Goal: Information Seeking & Learning: Check status

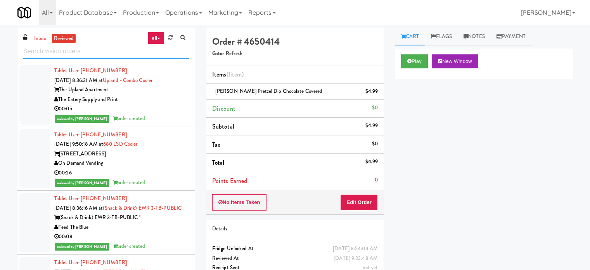
click at [98, 62] on div "inbox reviewed all all unclear take inventory issue suspicious failed recent" at bounding box center [105, 45] width 177 height 35
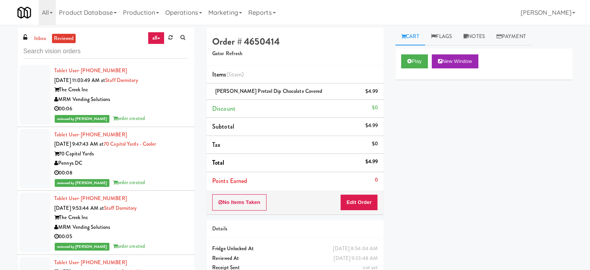
drag, startPoint x: 173, startPoint y: 108, endPoint x: 182, endPoint y: 108, distance: 9.3
click at [173, 109] on div "00:06" at bounding box center [121, 109] width 135 height 10
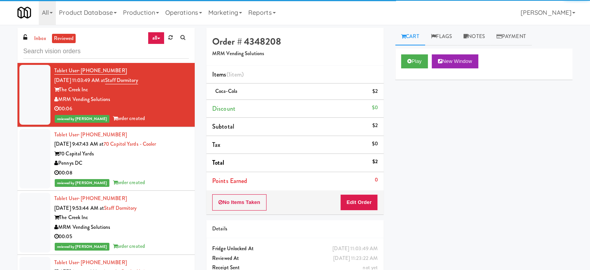
click at [156, 177] on div "00:08" at bounding box center [121, 173] width 135 height 10
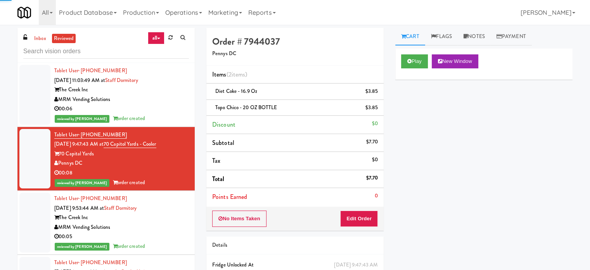
click at [166, 215] on div "The Creek Inc" at bounding box center [121, 218] width 135 height 10
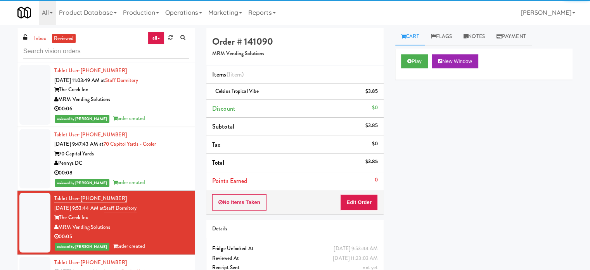
scroll to position [194, 0]
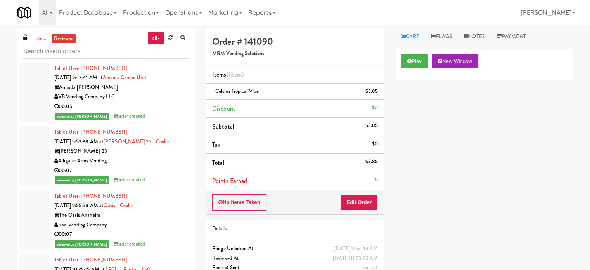
click at [166, 101] on div "Tablet User · (757) 469-3318 [DATE] 9:47:41 AM at Armada Combo Unit Armada [PER…" at bounding box center [121, 92] width 135 height 57
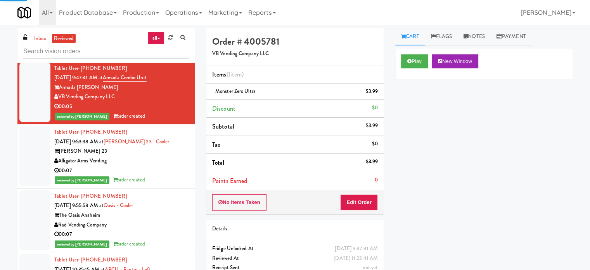
click at [165, 172] on div "00:07" at bounding box center [121, 171] width 135 height 10
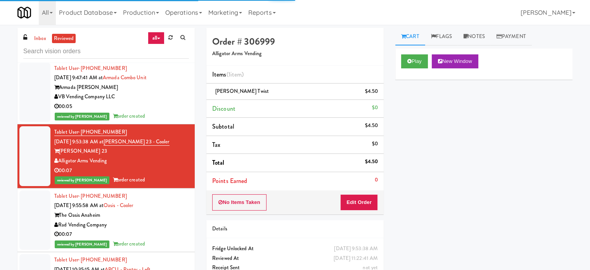
click at [163, 220] on div "Rad Vending Company" at bounding box center [121, 225] width 135 height 10
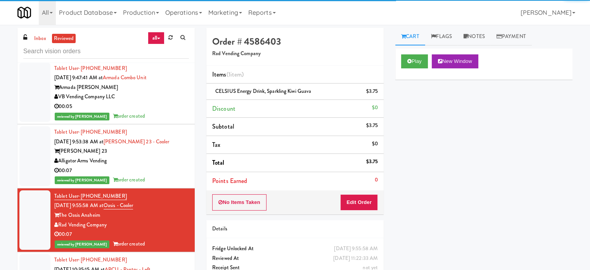
scroll to position [388, 0]
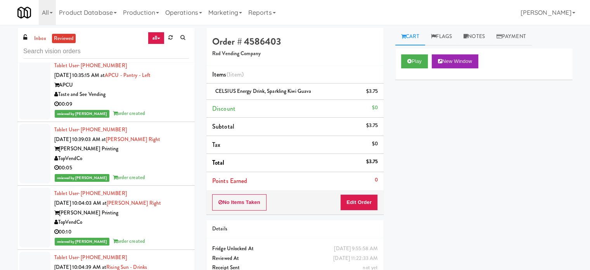
click at [165, 111] on div "reviewed by [PERSON_NAME] A order created" at bounding box center [121, 114] width 135 height 10
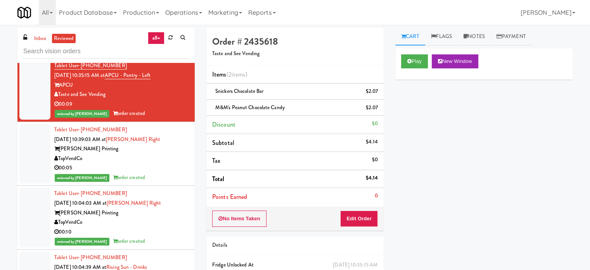
click at [166, 153] on div "Tablet User · (912) 271-0228 [DATE] 10:39:03 AM at [PERSON_NAME] Right [PERSON_…" at bounding box center [121, 153] width 135 height 57
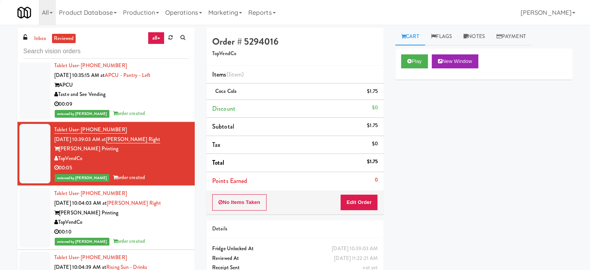
click at [170, 199] on div "Tablet User · (678) 992-6153 [DATE] 10:04:03 AM at [PERSON_NAME] Right [PERSON_…" at bounding box center [121, 217] width 135 height 57
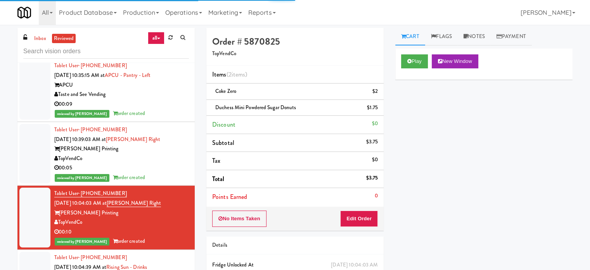
scroll to position [582, 0]
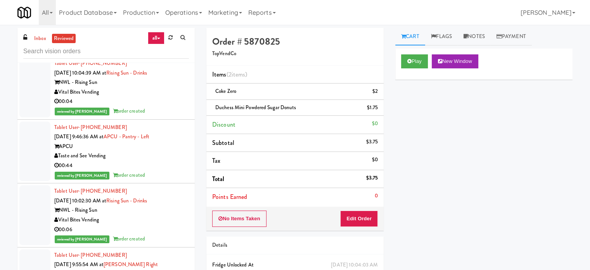
click at [169, 118] on li "Tablet User · (609) 621-6659 [DATE] 10:04:39 AM at Rising Sun - Drinks NWL - Ri…" at bounding box center [105, 87] width 177 height 64
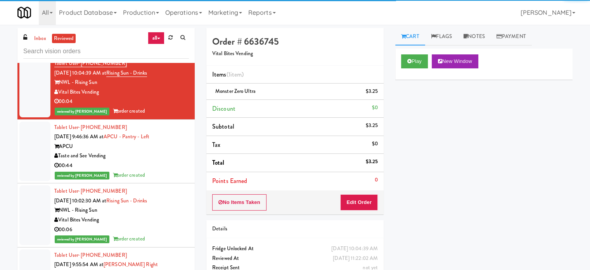
click at [169, 159] on div "Taste and See Vending" at bounding box center [121, 156] width 135 height 10
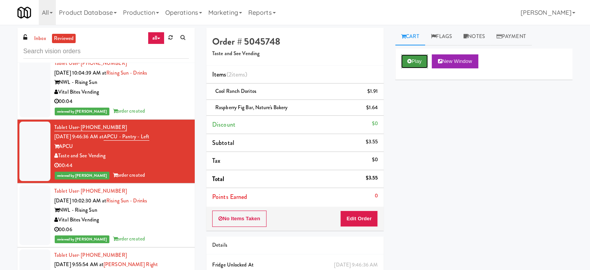
click at [405, 60] on button "Play" at bounding box center [414, 61] width 27 height 14
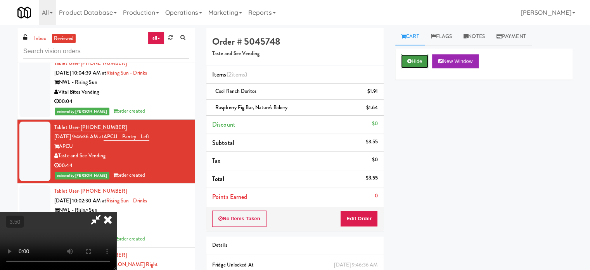
click at [424, 62] on button "Hide" at bounding box center [414, 61] width 27 height 14
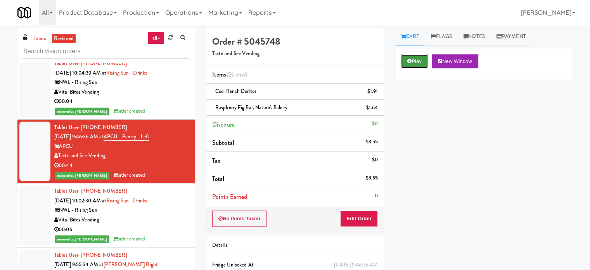
click at [424, 61] on button "Play" at bounding box center [414, 61] width 27 height 14
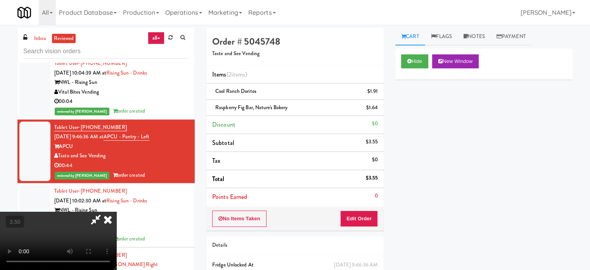
click at [116, 211] on video at bounding box center [58, 240] width 116 height 58
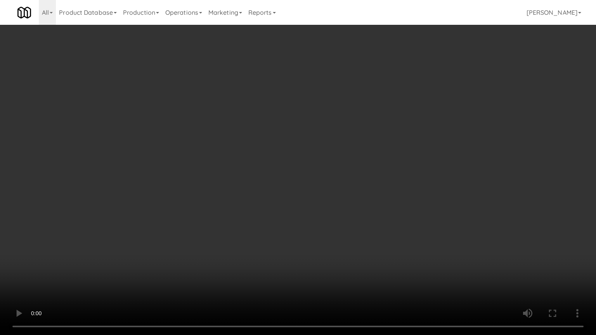
drag, startPoint x: 121, startPoint y: 200, endPoint x: 121, endPoint y: 204, distance: 4.3
click at [121, 204] on video at bounding box center [298, 167] width 596 height 335
click at [307, 175] on video at bounding box center [298, 167] width 596 height 335
click at [310, 173] on video at bounding box center [298, 167] width 596 height 335
click at [249, 166] on video at bounding box center [298, 167] width 596 height 335
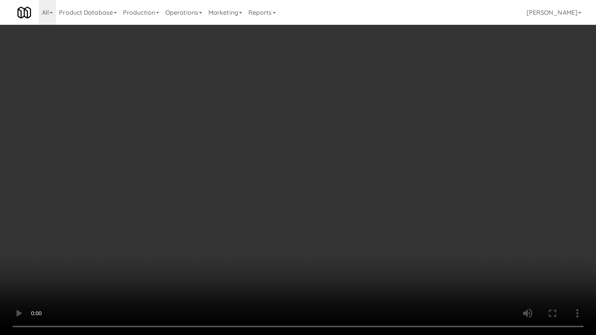
click at [251, 164] on video at bounding box center [298, 167] width 596 height 335
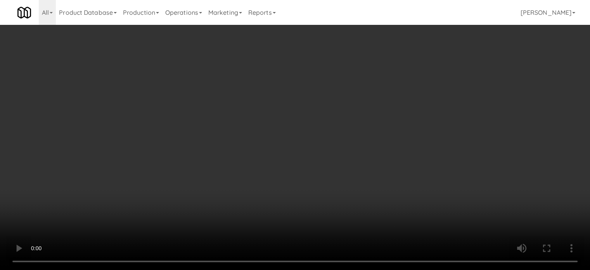
click at [141, 201] on video at bounding box center [295, 135] width 590 height 270
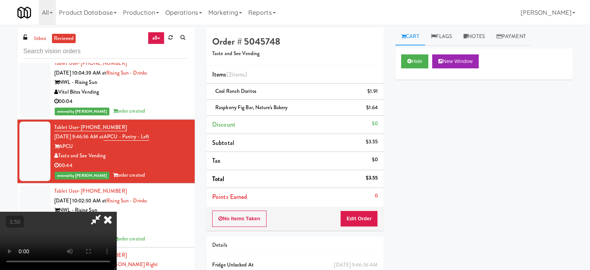
click at [116, 211] on video at bounding box center [58, 240] width 116 height 58
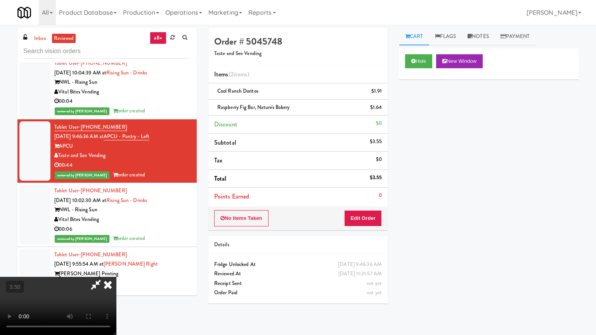
drag, startPoint x: 181, startPoint y: 180, endPoint x: 185, endPoint y: 177, distance: 5.0
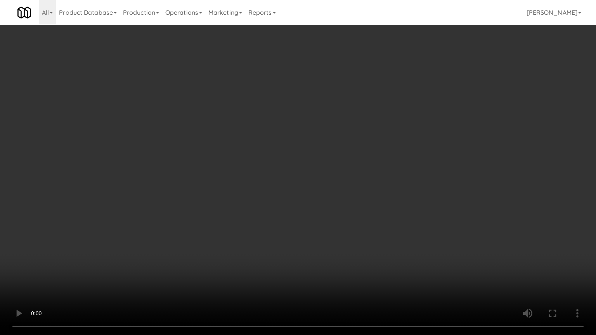
click at [182, 179] on video at bounding box center [298, 167] width 596 height 335
click at [301, 144] on video at bounding box center [298, 167] width 596 height 335
click at [318, 131] on video at bounding box center [298, 167] width 596 height 335
click at [300, 134] on video at bounding box center [298, 167] width 596 height 335
click at [312, 128] on video at bounding box center [298, 167] width 596 height 335
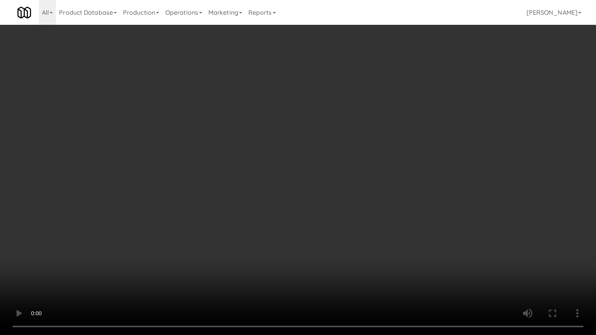
click at [272, 126] on video at bounding box center [298, 167] width 596 height 335
click at [248, 128] on video at bounding box center [298, 167] width 596 height 335
click at [250, 126] on video at bounding box center [298, 167] width 596 height 335
click at [255, 123] on video at bounding box center [298, 167] width 596 height 335
click at [255, 124] on video at bounding box center [298, 167] width 596 height 335
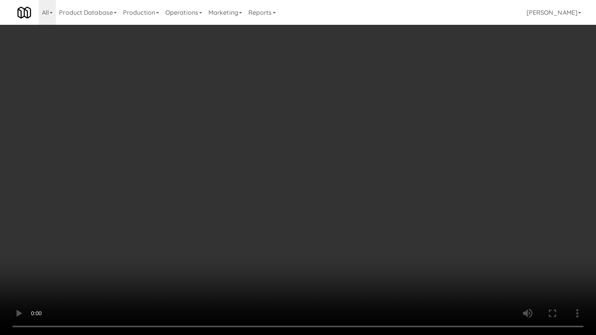
click at [256, 123] on video at bounding box center [298, 167] width 596 height 335
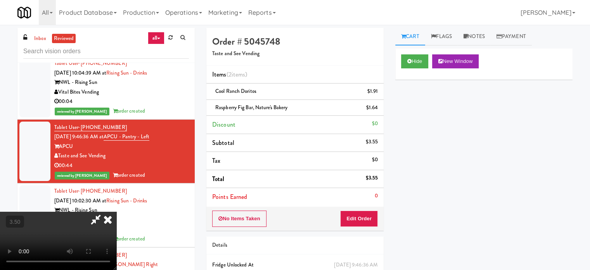
click at [116, 211] on icon at bounding box center [107, 219] width 17 height 16
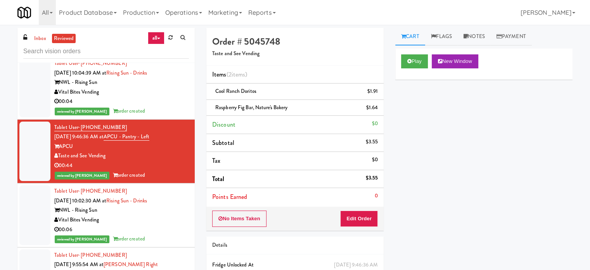
click at [168, 104] on div "00:04" at bounding box center [121, 102] width 135 height 10
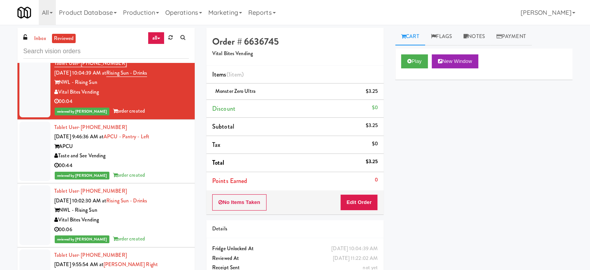
scroll to position [388, 0]
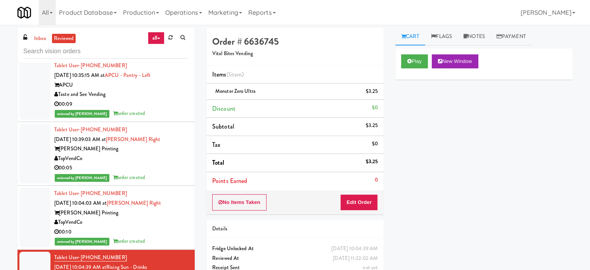
click at [165, 222] on div "TopVendCo" at bounding box center [121, 222] width 135 height 10
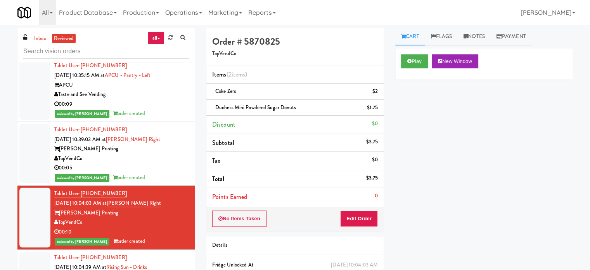
click at [170, 159] on div "TopVendCo" at bounding box center [121, 159] width 135 height 10
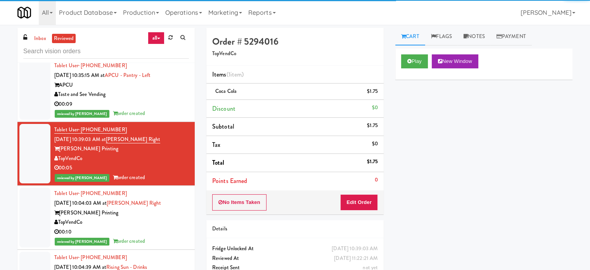
click at [178, 110] on div "reviewed by [PERSON_NAME] A order created" at bounding box center [121, 114] width 135 height 10
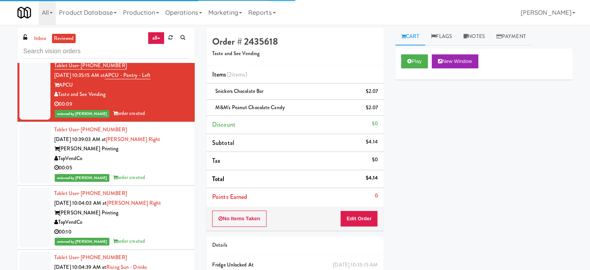
scroll to position [194, 0]
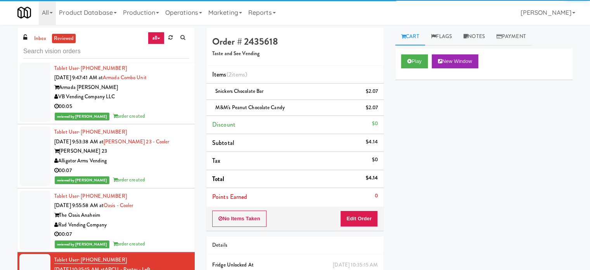
click at [164, 212] on div "The Oasis Anaheim" at bounding box center [121, 215] width 135 height 10
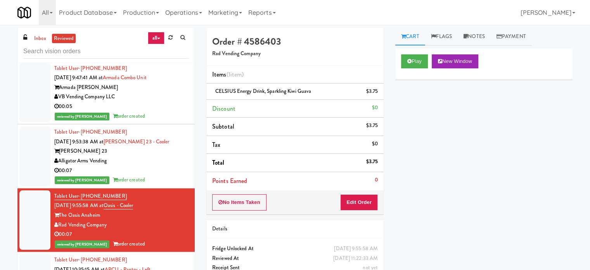
click at [172, 172] on div "00:07" at bounding box center [121, 171] width 135 height 10
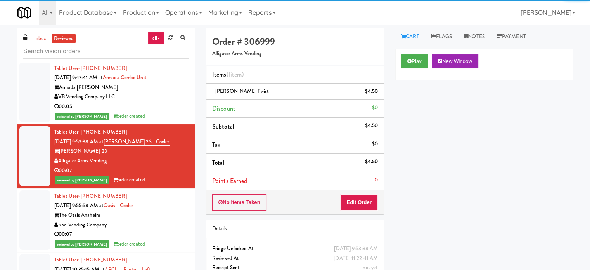
click at [168, 115] on div "reviewed by [PERSON_NAME] A order created" at bounding box center [121, 116] width 135 height 10
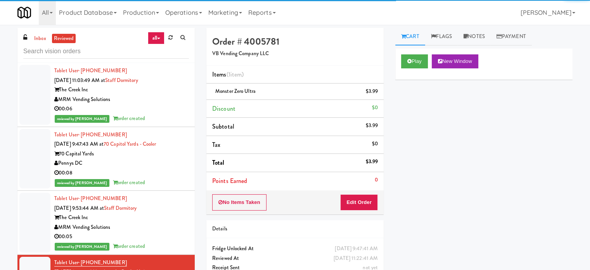
click at [156, 228] on div "MRM Vending Solutions" at bounding box center [121, 227] width 135 height 10
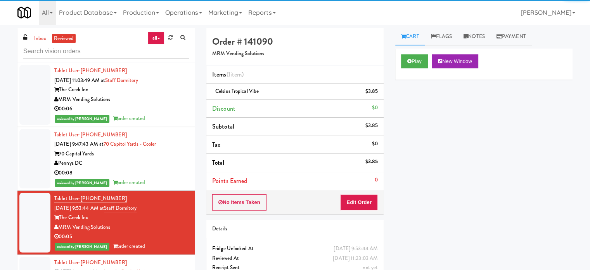
click at [170, 164] on div "Pennys DC" at bounding box center [121, 163] width 135 height 10
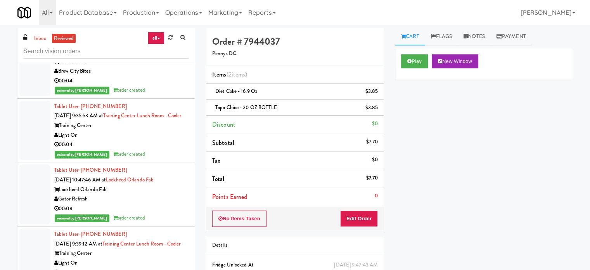
scroll to position [1746, 0]
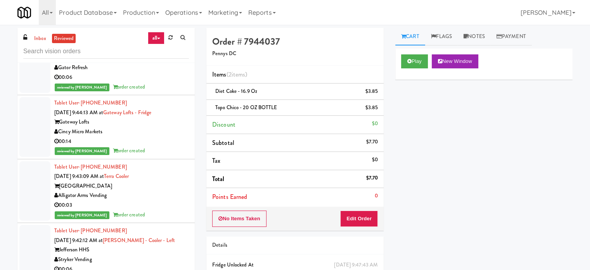
click at [160, 200] on div "Alligator Arms Vending" at bounding box center [121, 196] width 135 height 10
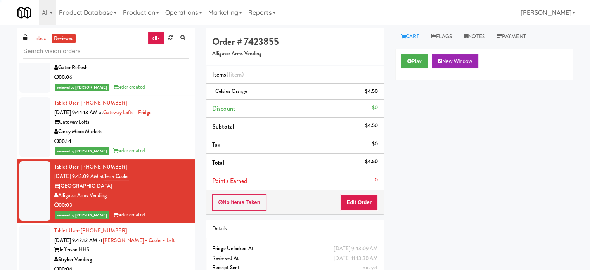
scroll to position [1940, 0]
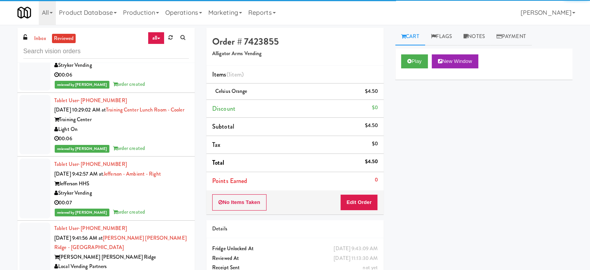
click at [163, 89] on div "reviewed by [PERSON_NAME] A order created" at bounding box center [121, 85] width 135 height 10
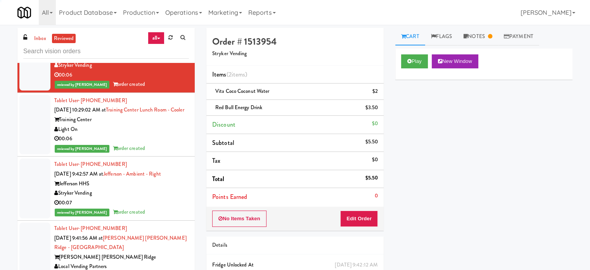
click at [163, 144] on div "00:06" at bounding box center [121, 139] width 135 height 10
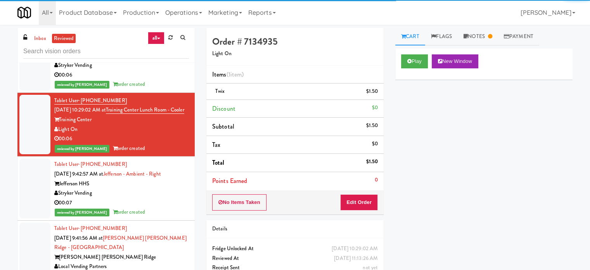
click at [162, 198] on div "Stryker Vending" at bounding box center [121, 193] width 135 height 10
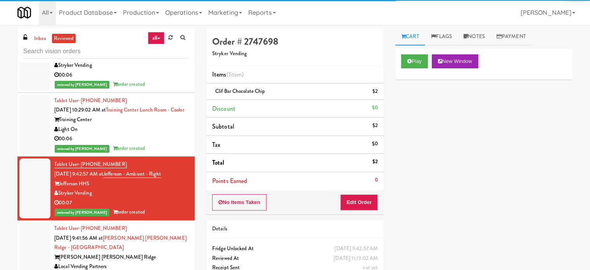
click at [168, 144] on div "00:06" at bounding box center [121, 139] width 135 height 10
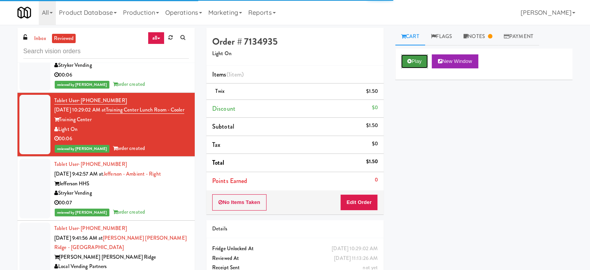
click at [420, 60] on button "Play" at bounding box center [414, 61] width 27 height 14
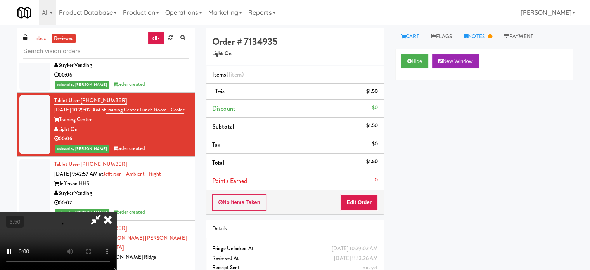
click at [481, 35] on link "Notes" at bounding box center [478, 36] width 40 height 17
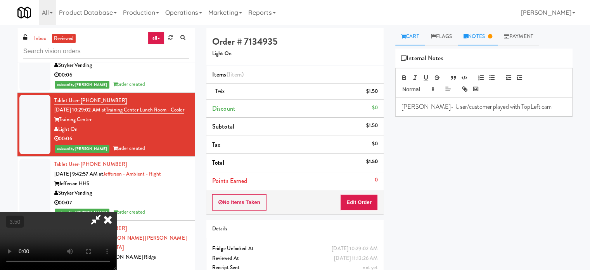
click at [413, 38] on link "Cart" at bounding box center [410, 36] width 30 height 17
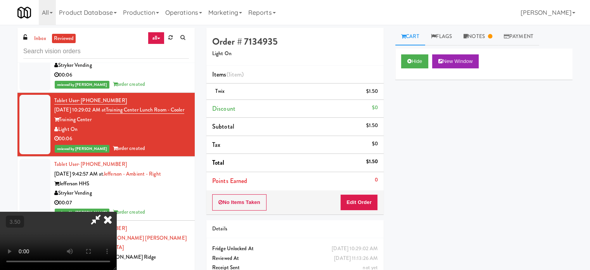
click at [116, 211] on video at bounding box center [58, 240] width 116 height 58
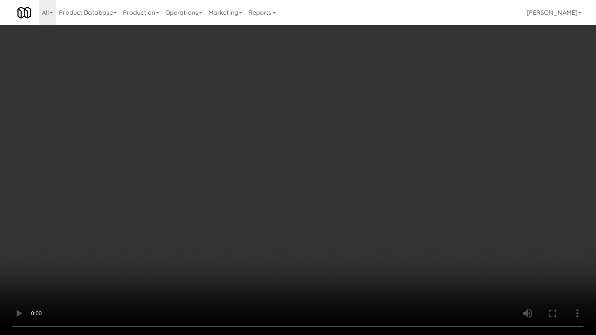
click at [330, 219] on video at bounding box center [298, 167] width 596 height 335
click at [305, 171] on video at bounding box center [298, 167] width 596 height 335
click at [306, 174] on video at bounding box center [298, 167] width 596 height 335
click at [349, 177] on video at bounding box center [298, 167] width 596 height 335
click at [346, 179] on video at bounding box center [298, 167] width 596 height 335
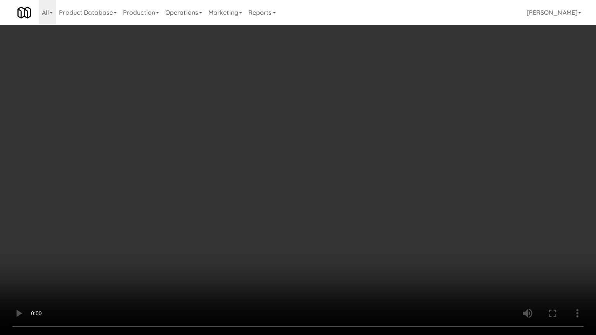
click at [352, 176] on video at bounding box center [298, 167] width 596 height 335
drag, startPoint x: 354, startPoint y: 175, endPoint x: 400, endPoint y: 98, distance: 90.2
click at [355, 174] on video at bounding box center [298, 167] width 596 height 335
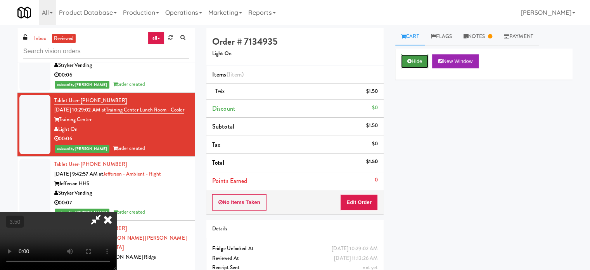
click at [416, 60] on button "Hide" at bounding box center [414, 61] width 27 height 14
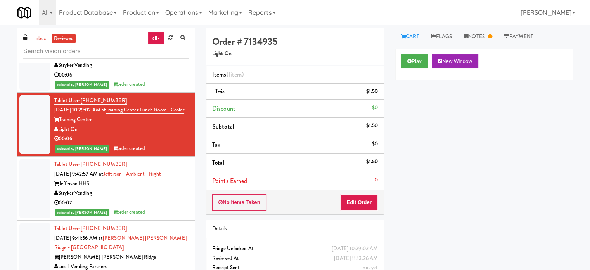
click at [165, 208] on div "00:07" at bounding box center [121, 203] width 135 height 10
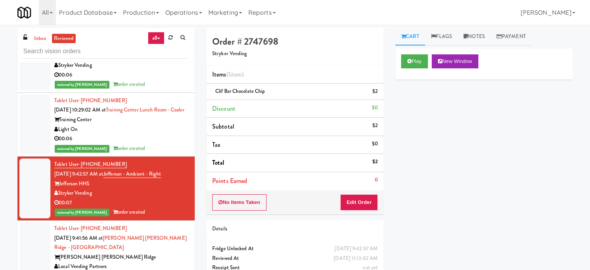
scroll to position [2134, 0]
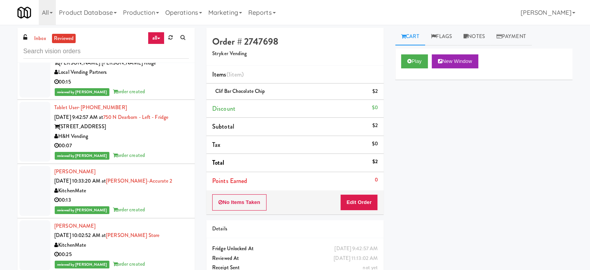
click at [151, 97] on div "reviewed by [PERSON_NAME] A order created" at bounding box center [121, 92] width 135 height 10
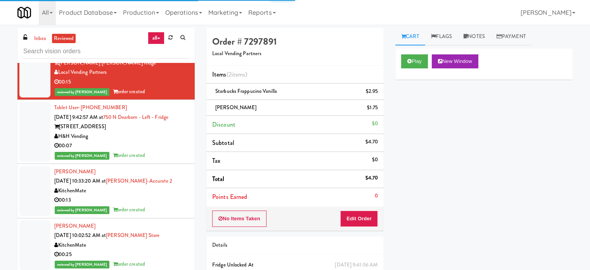
click at [169, 151] on div "00:07" at bounding box center [121, 146] width 135 height 10
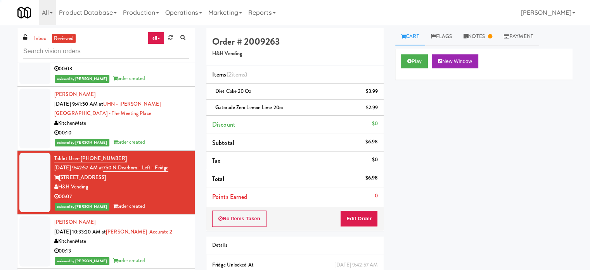
scroll to position [2535, 0]
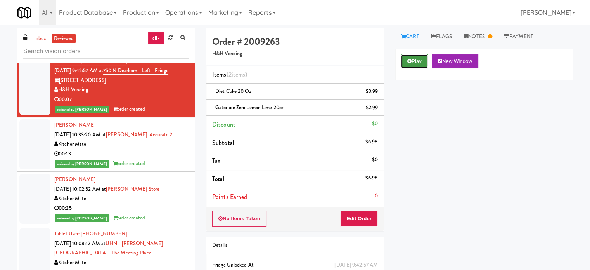
click at [421, 62] on button "Play" at bounding box center [414, 61] width 27 height 14
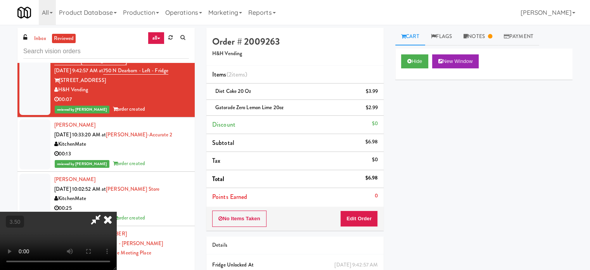
click at [116, 211] on video at bounding box center [58, 240] width 116 height 58
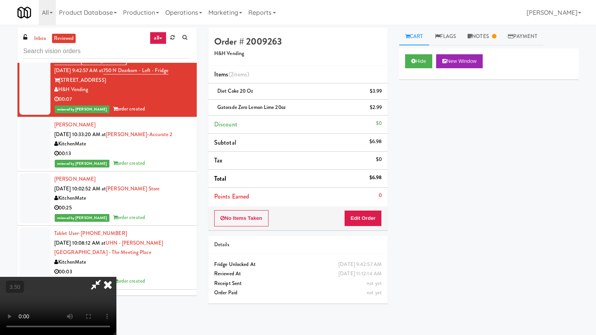
click at [116, 269] on video at bounding box center [58, 306] width 116 height 58
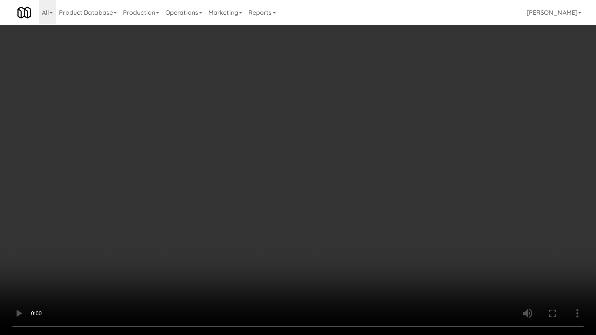
click at [282, 199] on video at bounding box center [298, 167] width 596 height 335
click at [287, 188] on video at bounding box center [298, 167] width 596 height 335
click at [307, 171] on video at bounding box center [298, 167] width 596 height 335
drag, startPoint x: 307, startPoint y: 169, endPoint x: 341, endPoint y: 85, distance: 91.1
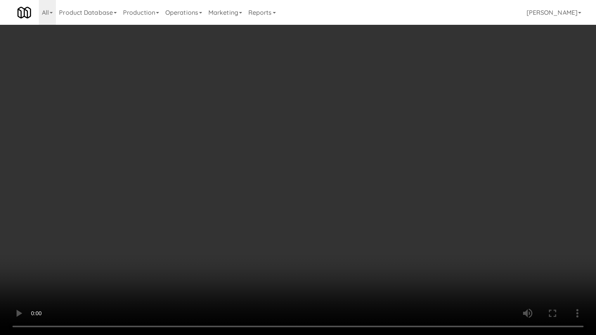
click at [309, 166] on video at bounding box center [298, 167] width 596 height 335
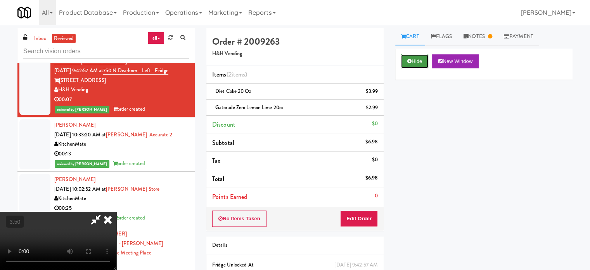
click at [413, 64] on button "Hide" at bounding box center [414, 61] width 27 height 14
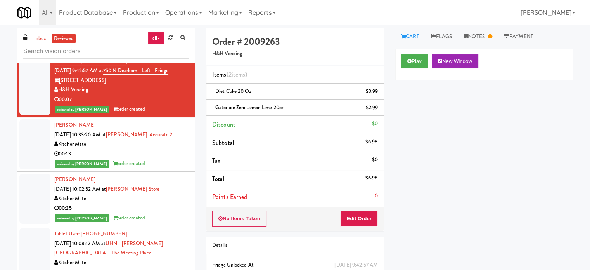
click at [163, 168] on div "reviewed by [PERSON_NAME] order created" at bounding box center [121, 164] width 135 height 10
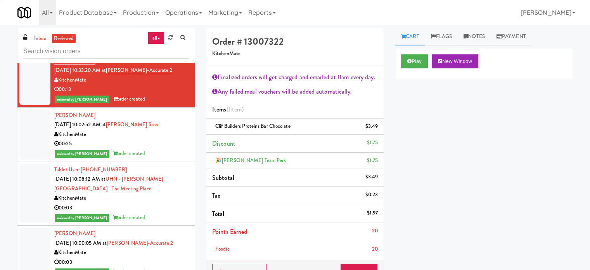
scroll to position [2245, 0]
click at [165, 149] on div "00:25" at bounding box center [121, 144] width 135 height 10
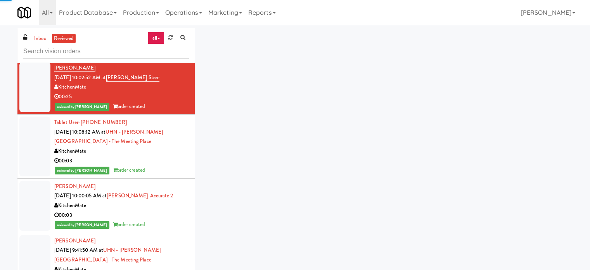
scroll to position [2653, 0]
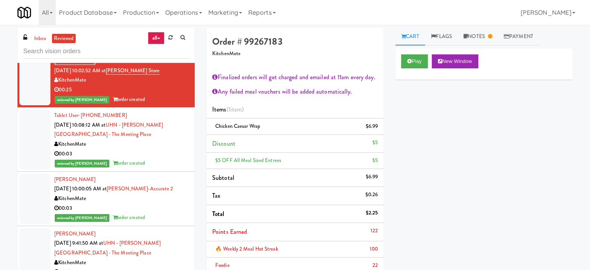
click at [159, 222] on div "reviewed by [PERSON_NAME] order created" at bounding box center [121, 218] width 135 height 10
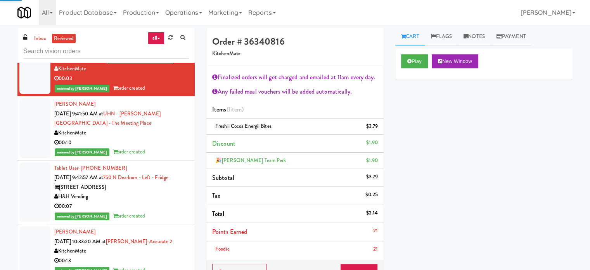
scroll to position [3193, 0]
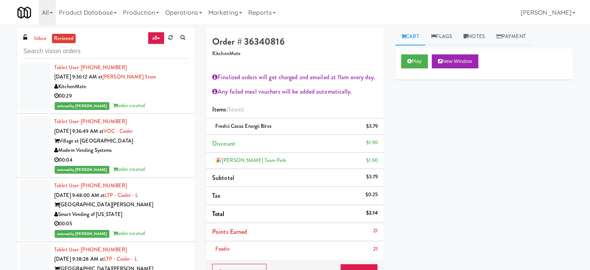
click at [164, 111] on div "reviewed by [PERSON_NAME] order created" at bounding box center [121, 106] width 135 height 10
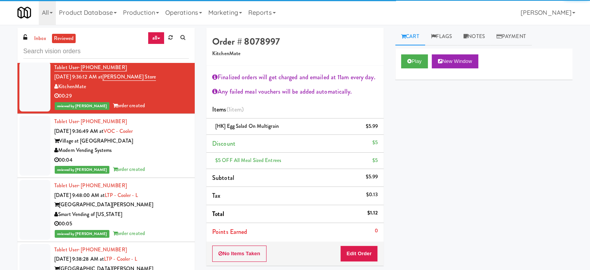
click at [167, 165] on div "00:04" at bounding box center [121, 160] width 135 height 10
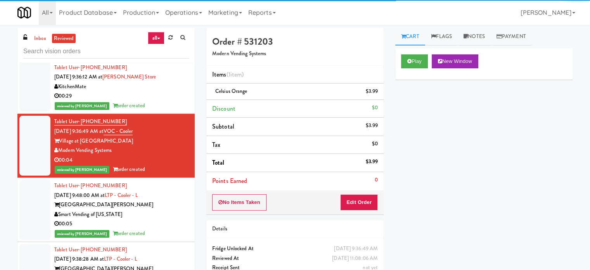
click at [169, 210] on div "[GEOGRAPHIC_DATA][PERSON_NAME]" at bounding box center [121, 205] width 135 height 10
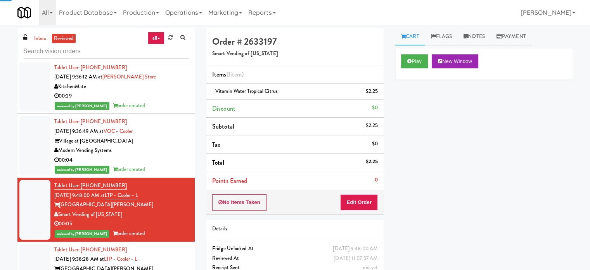
scroll to position [3387, 0]
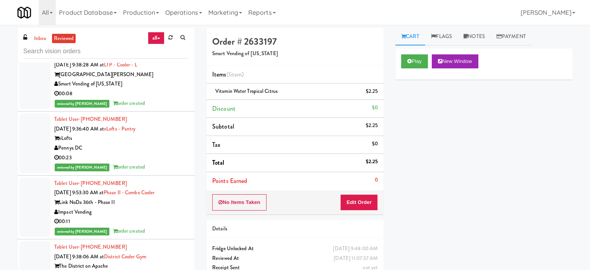
click at [165, 108] on div "reviewed by [PERSON_NAME] order created" at bounding box center [121, 104] width 135 height 10
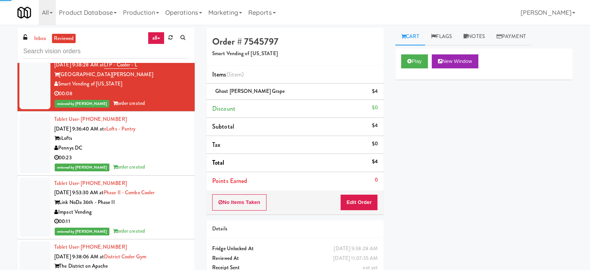
click at [166, 153] on div "Pennys DC" at bounding box center [121, 148] width 135 height 10
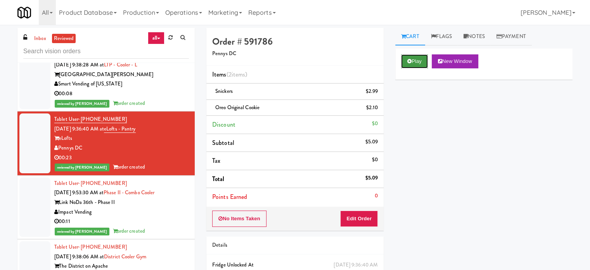
click at [413, 61] on button "Play" at bounding box center [414, 61] width 27 height 14
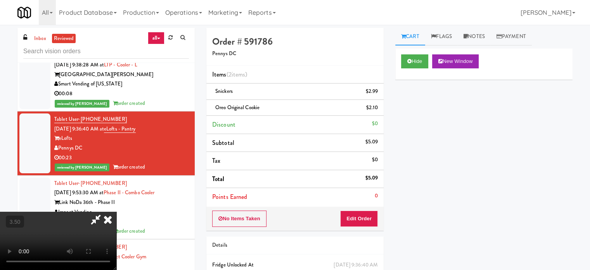
click at [116, 211] on video at bounding box center [58, 240] width 116 height 58
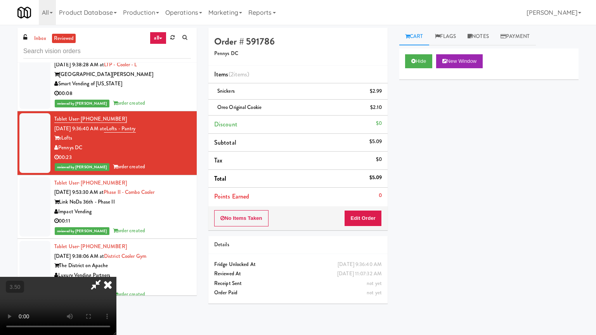
click at [116, 269] on video at bounding box center [58, 306] width 116 height 58
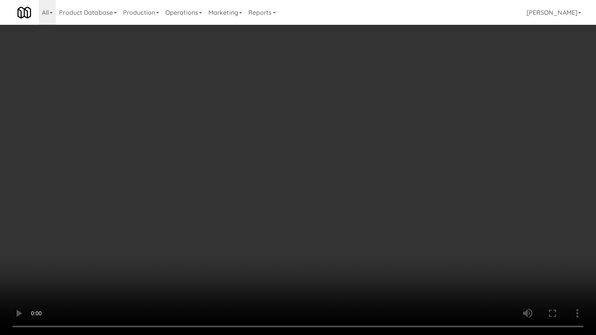
click at [284, 203] on video at bounding box center [298, 167] width 596 height 335
click at [288, 210] on video at bounding box center [298, 167] width 596 height 335
click at [287, 211] on video at bounding box center [298, 167] width 596 height 335
click at [290, 216] on video at bounding box center [298, 167] width 596 height 335
click at [290, 217] on video at bounding box center [298, 167] width 596 height 335
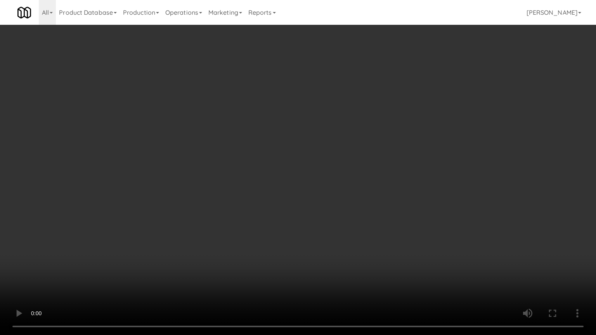
click at [292, 213] on video at bounding box center [298, 167] width 596 height 335
click at [295, 211] on video at bounding box center [298, 167] width 596 height 335
click at [315, 196] on video at bounding box center [298, 167] width 596 height 335
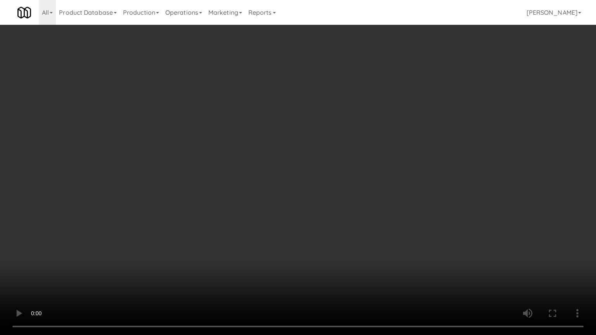
click at [318, 195] on video at bounding box center [298, 167] width 596 height 335
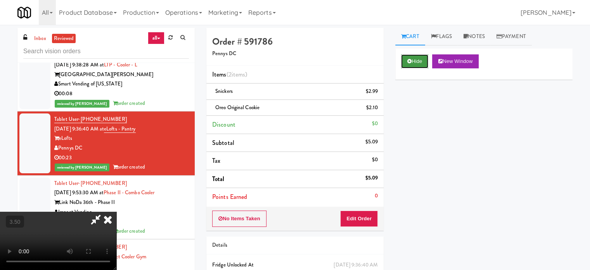
click at [419, 62] on button "Hide" at bounding box center [414, 61] width 27 height 14
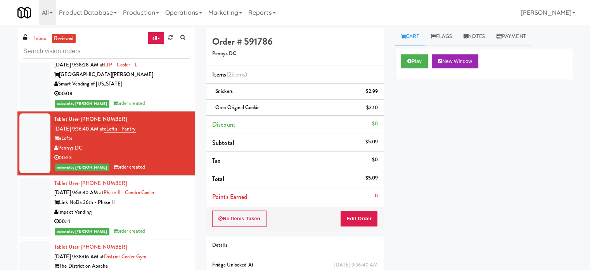
click at [172, 226] on div "00:11" at bounding box center [121, 222] width 135 height 10
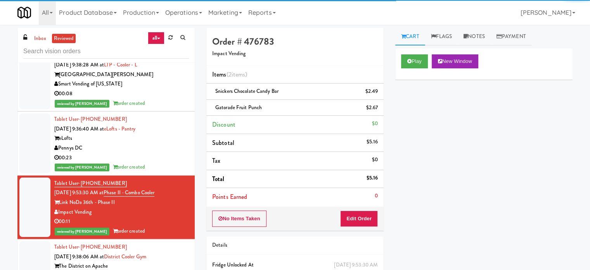
scroll to position [3581, 0]
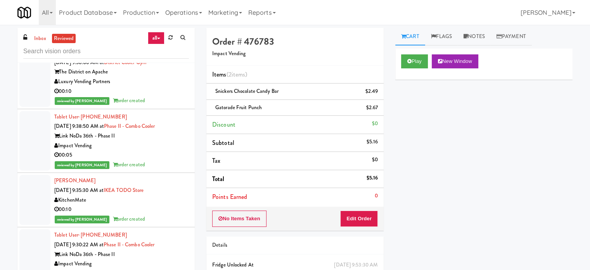
click at [175, 87] on div "Luxury Vending Partners" at bounding box center [121, 82] width 135 height 10
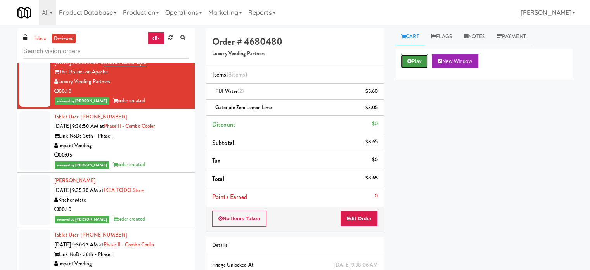
click at [414, 59] on button "Play" at bounding box center [414, 61] width 27 height 14
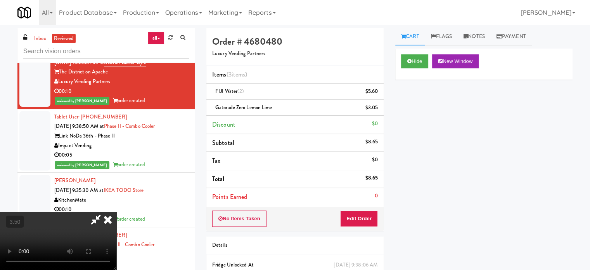
click at [116, 211] on video at bounding box center [58, 240] width 116 height 58
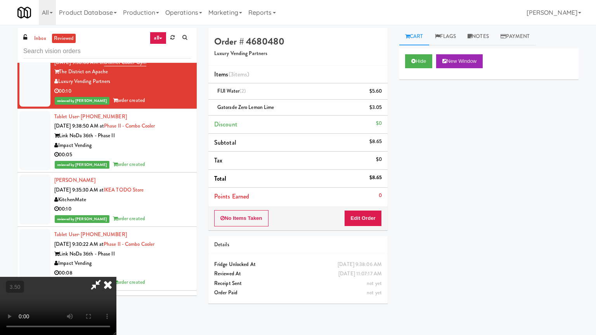
click at [116, 269] on video at bounding box center [58, 306] width 116 height 58
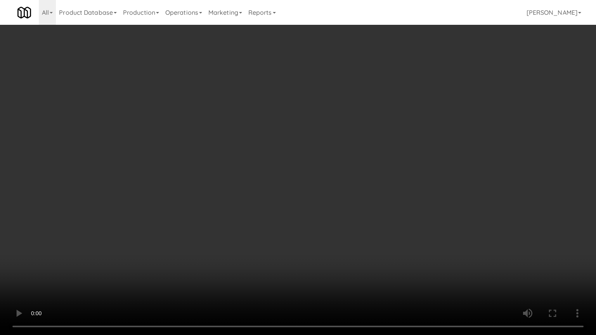
click at [263, 194] on video at bounding box center [298, 167] width 596 height 335
click at [264, 194] on video at bounding box center [298, 167] width 596 height 335
drag, startPoint x: 304, startPoint y: 167, endPoint x: 326, endPoint y: 149, distance: 27.9
click at [317, 155] on video at bounding box center [298, 167] width 596 height 335
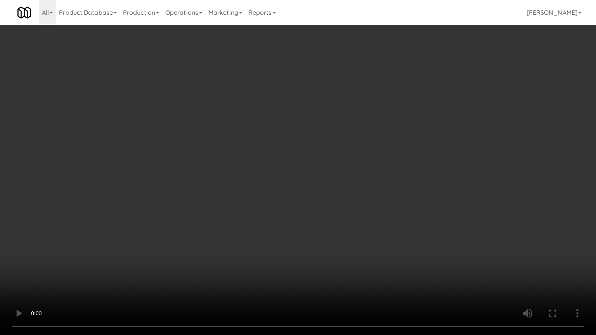
click at [370, 134] on video at bounding box center [298, 167] width 596 height 335
click at [391, 107] on video at bounding box center [298, 167] width 596 height 335
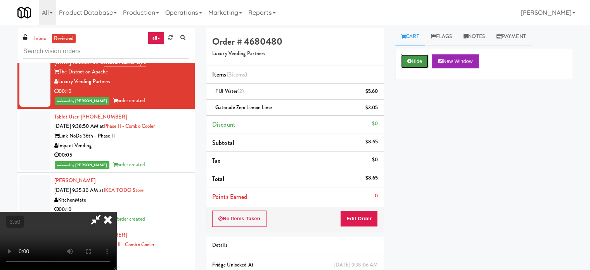
click at [426, 60] on button "Hide" at bounding box center [414, 61] width 27 height 14
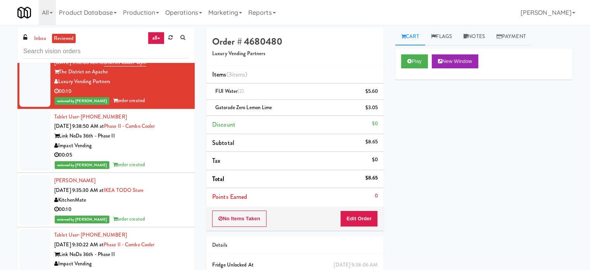
click at [161, 170] on div "Tablet User · (917) 704-3736 [DATE] 9:38:50 AM at Phase II - Combo Cooler Link …" at bounding box center [121, 140] width 135 height 57
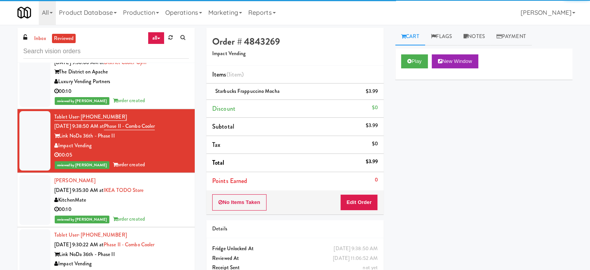
click at [168, 214] on div "00:10" at bounding box center [121, 209] width 135 height 10
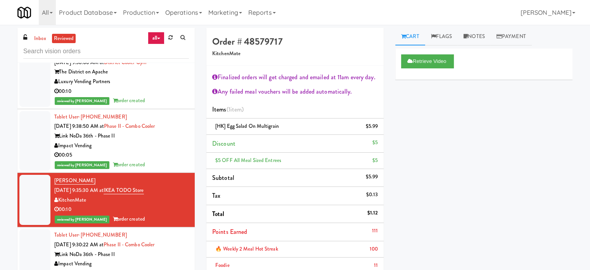
scroll to position [3775, 0]
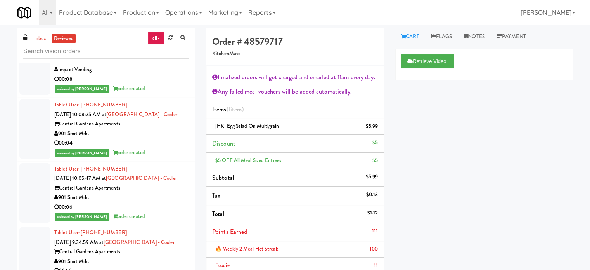
click at [163, 84] on div "00:08" at bounding box center [121, 79] width 135 height 10
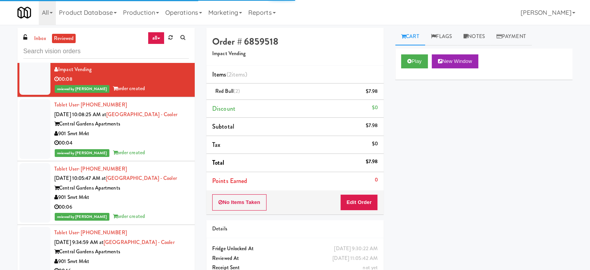
click at [171, 148] on div "00:04" at bounding box center [121, 143] width 135 height 10
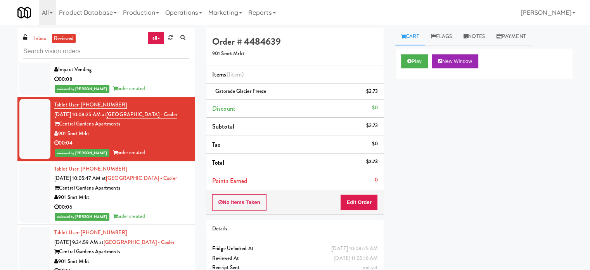
click at [165, 202] on div "901 Smrt Mrkt" at bounding box center [121, 197] width 135 height 10
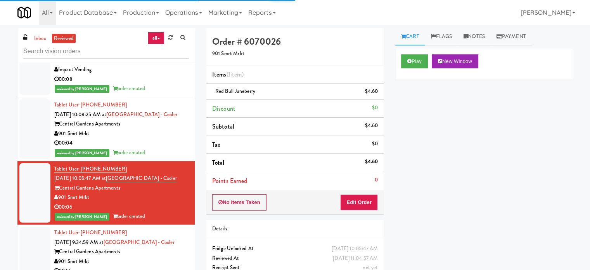
scroll to position [3969, 0]
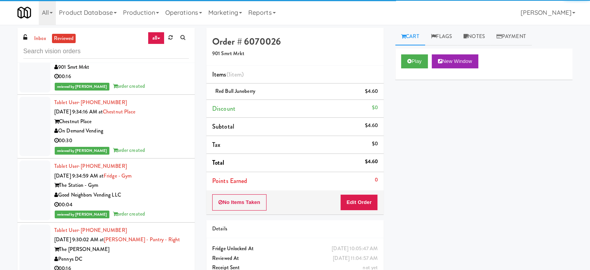
click at [169, 91] on div "reviewed by [PERSON_NAME] order created" at bounding box center [121, 86] width 135 height 10
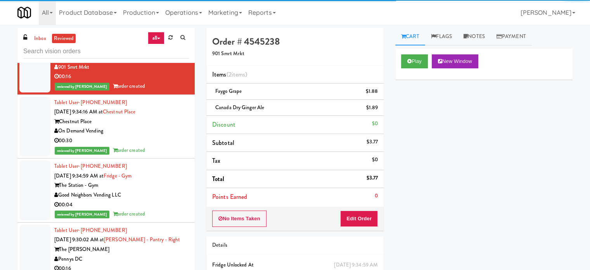
click at [173, 155] on div "reviewed by [PERSON_NAME] order created" at bounding box center [121, 151] width 135 height 10
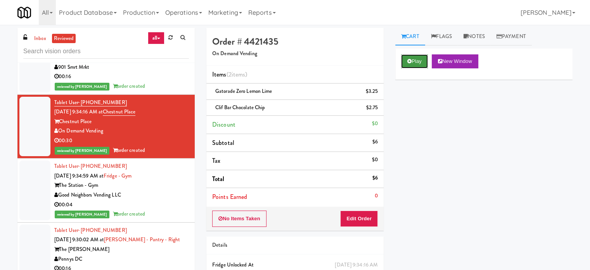
click at [417, 60] on button "Play" at bounding box center [414, 61] width 27 height 14
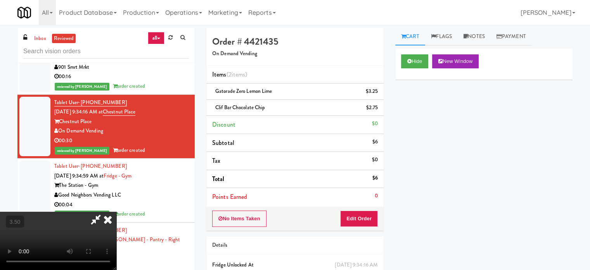
click at [116, 211] on video at bounding box center [58, 240] width 116 height 58
drag, startPoint x: 254, startPoint y: 191, endPoint x: 259, endPoint y: 181, distance: 11.5
click at [116, 211] on video at bounding box center [58, 240] width 116 height 58
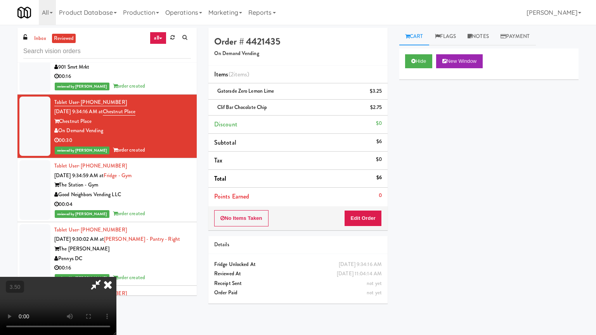
click at [116, 269] on video at bounding box center [58, 306] width 116 height 58
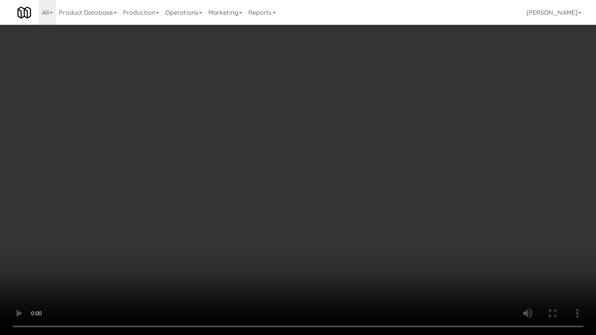
click at [269, 165] on video at bounding box center [298, 167] width 596 height 335
click at [270, 165] on video at bounding box center [298, 167] width 596 height 335
click at [305, 164] on video at bounding box center [298, 167] width 596 height 335
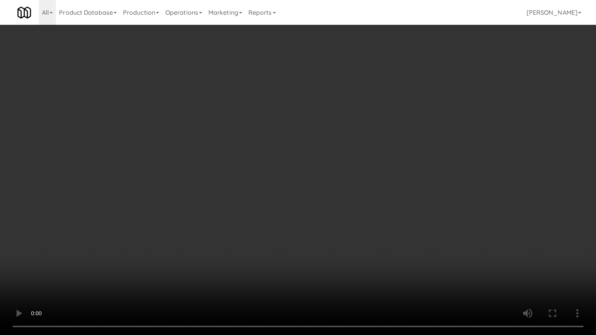
click at [309, 158] on video at bounding box center [298, 167] width 596 height 335
click at [312, 156] on video at bounding box center [298, 167] width 596 height 335
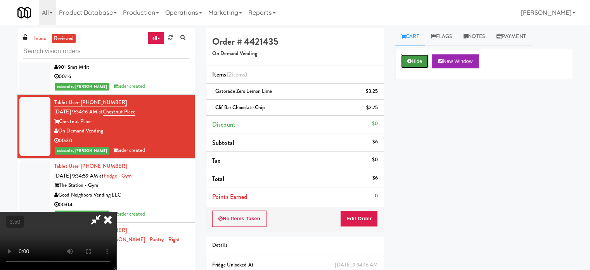
click at [411, 58] on button "Hide" at bounding box center [414, 61] width 27 height 14
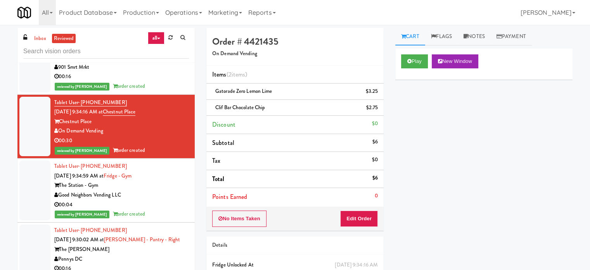
click at [183, 222] on li "Tablet User · (585) 690-4861 [DATE] 9:34:59 AM at [GEOGRAPHIC_DATA] - Gym Good …" at bounding box center [105, 190] width 177 height 64
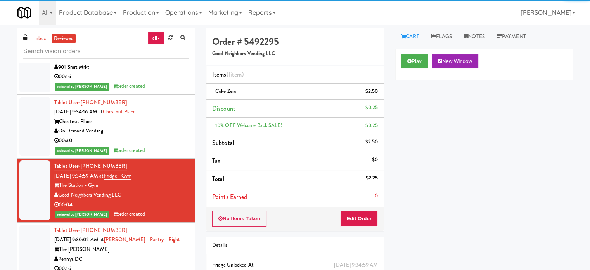
scroll to position [4163, 0]
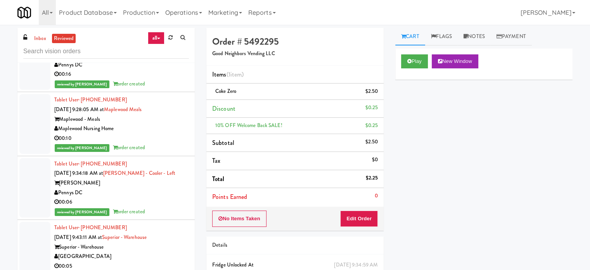
click at [171, 89] on div "reviewed by [PERSON_NAME] A order created" at bounding box center [121, 84] width 135 height 10
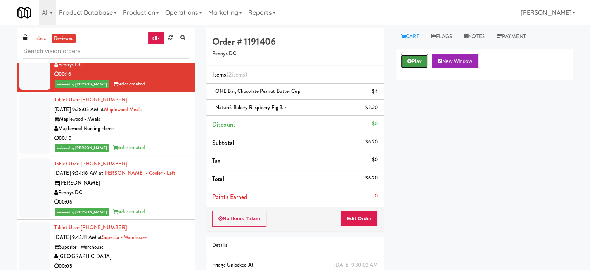
click at [419, 63] on button "Play" at bounding box center [414, 61] width 27 height 14
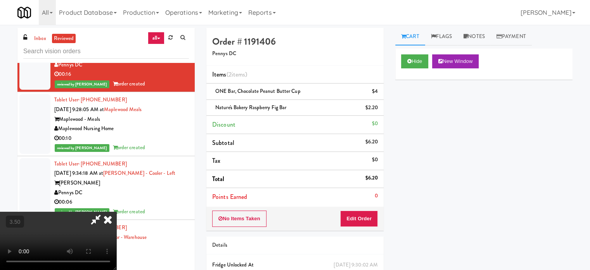
click at [116, 211] on video at bounding box center [58, 240] width 116 height 58
drag, startPoint x: 194, startPoint y: 191, endPoint x: 202, endPoint y: 166, distance: 26.1
click at [116, 211] on video at bounding box center [58, 240] width 116 height 58
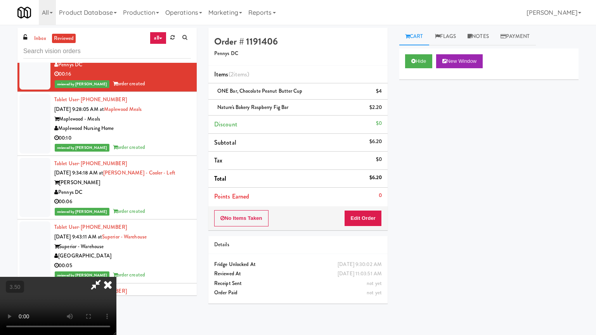
drag, startPoint x: 243, startPoint y: 166, endPoint x: 257, endPoint y: 165, distance: 14.0
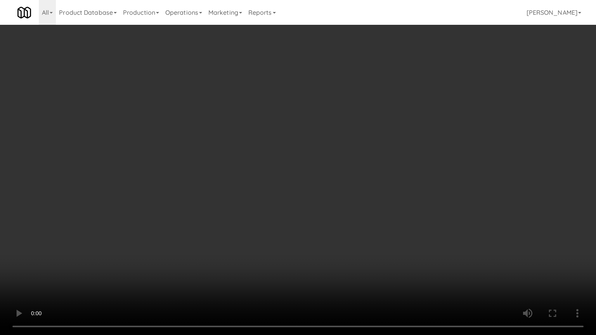
click at [244, 166] on video at bounding box center [298, 167] width 596 height 335
click at [257, 165] on video at bounding box center [298, 167] width 596 height 335
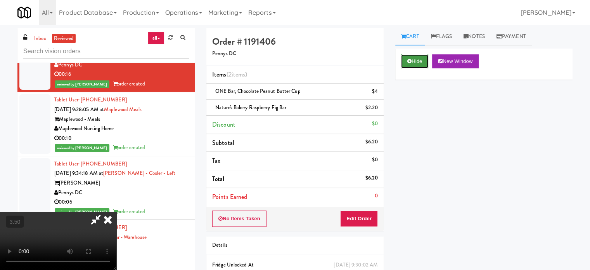
click at [410, 65] on button "Hide" at bounding box center [414, 61] width 27 height 14
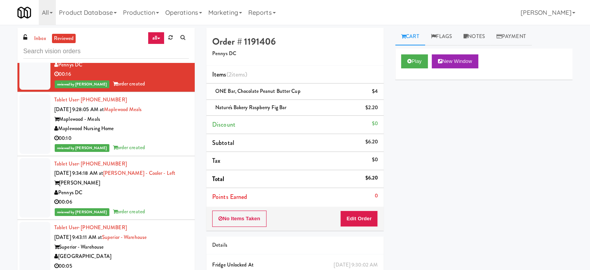
drag, startPoint x: 168, startPoint y: 191, endPoint x: 194, endPoint y: 154, distance: 45.3
drag, startPoint x: 163, startPoint y: 171, endPoint x: 168, endPoint y: 167, distance: 6.1
click at [163, 143] on div "00:10" at bounding box center [121, 138] width 135 height 10
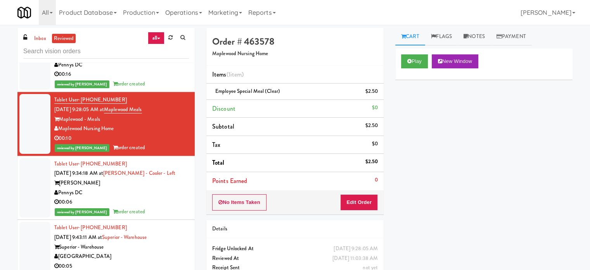
click at [166, 217] on div "reviewed by [PERSON_NAME] order created" at bounding box center [121, 212] width 135 height 10
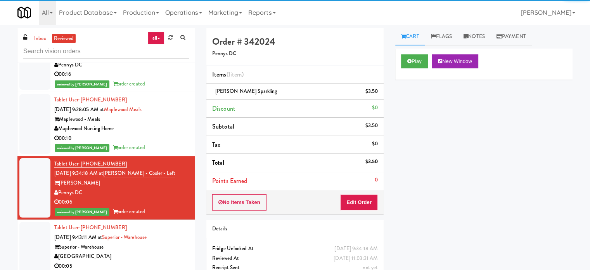
scroll to position [4357, 0]
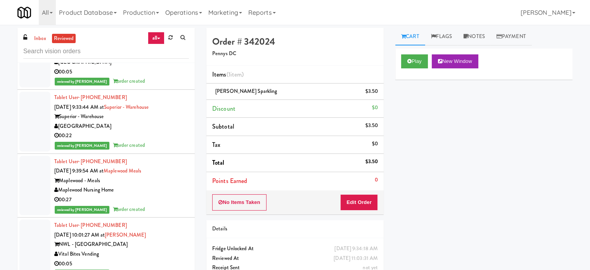
click at [168, 77] on div "00:05" at bounding box center [121, 72] width 135 height 10
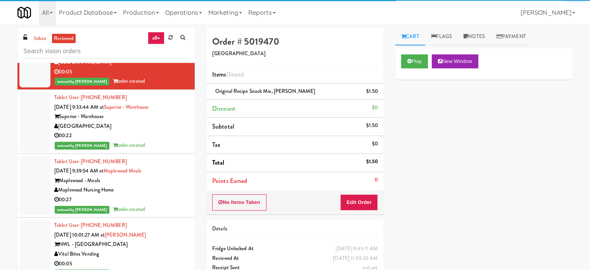
click at [171, 131] on div "[GEOGRAPHIC_DATA]" at bounding box center [121, 126] width 135 height 10
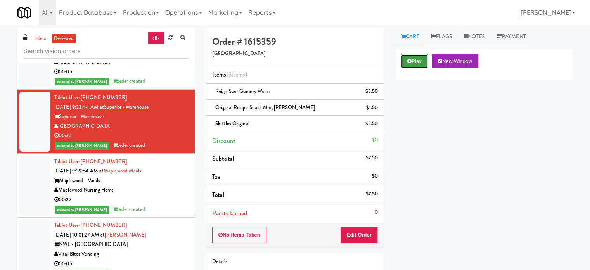
click at [409, 62] on icon at bounding box center [409, 61] width 4 height 5
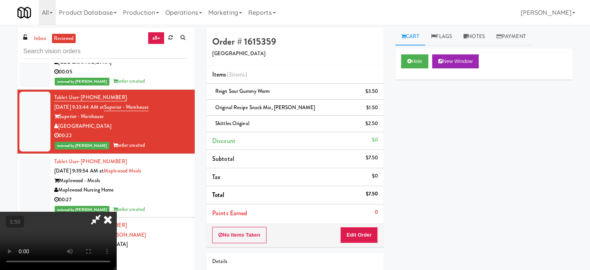
click at [116, 211] on video at bounding box center [58, 240] width 116 height 58
drag, startPoint x: 218, startPoint y: 163, endPoint x: 252, endPoint y: 149, distance: 36.5
click at [116, 211] on video at bounding box center [58, 240] width 116 height 58
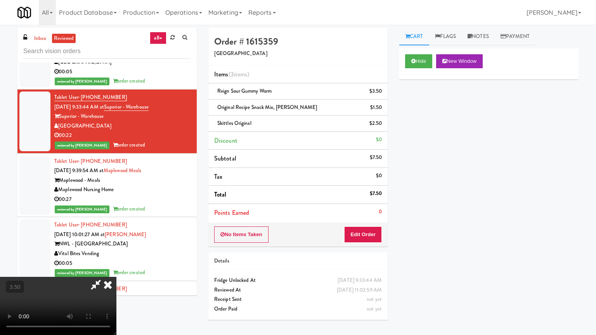
click at [116, 269] on video at bounding box center [58, 306] width 116 height 58
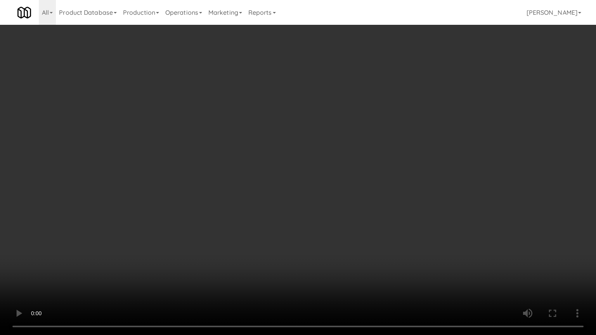
click at [252, 151] on video at bounding box center [298, 167] width 596 height 335
click at [258, 150] on video at bounding box center [298, 167] width 596 height 335
drag, startPoint x: 274, startPoint y: 149, endPoint x: 280, endPoint y: 151, distance: 6.1
click at [275, 149] on video at bounding box center [298, 167] width 596 height 335
click at [298, 157] on video at bounding box center [298, 167] width 596 height 335
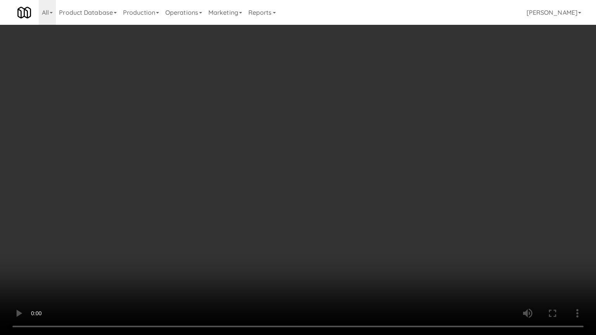
click at [296, 159] on video at bounding box center [298, 167] width 596 height 335
click at [316, 147] on video at bounding box center [298, 167] width 596 height 335
click at [318, 147] on video at bounding box center [298, 167] width 596 height 335
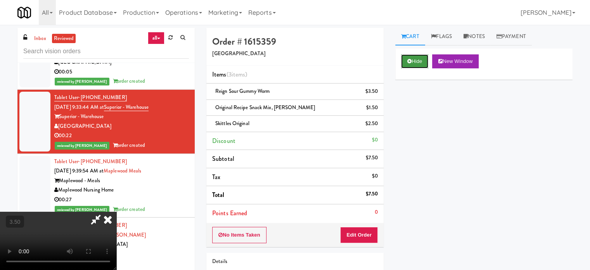
click at [419, 56] on button "Hide" at bounding box center [414, 61] width 27 height 14
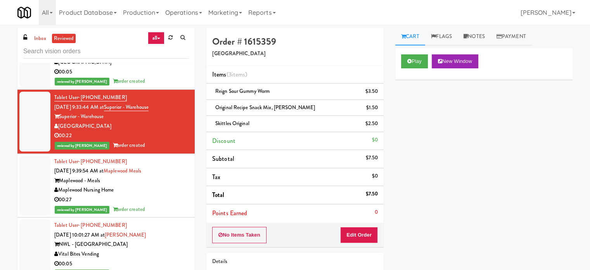
drag, startPoint x: 156, startPoint y: 242, endPoint x: 156, endPoint y: 223, distance: 18.6
click at [155, 214] on div "reviewed by [PERSON_NAME] order created" at bounding box center [121, 209] width 135 height 10
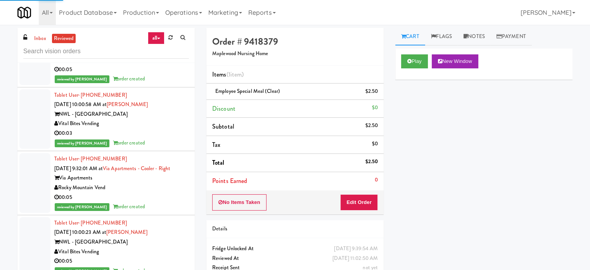
drag, startPoint x: 163, startPoint y: 105, endPoint x: 163, endPoint y: 118, distance: 12.8
click at [163, 74] on div "00:05" at bounding box center [121, 70] width 135 height 10
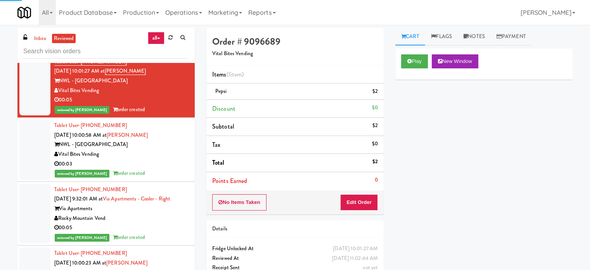
scroll to position [5241, 0]
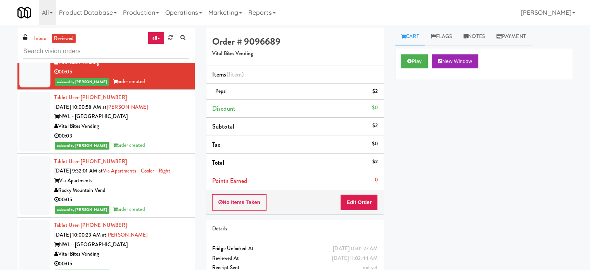
drag, startPoint x: 166, startPoint y: 249, endPoint x: 148, endPoint y: 161, distance: 89.4
click at [166, 214] on div "Tablet User · (480) 273-2152 [DATE] 9:32:01 AM at Via Apartments - Cooler - Rig…" at bounding box center [121, 185] width 135 height 57
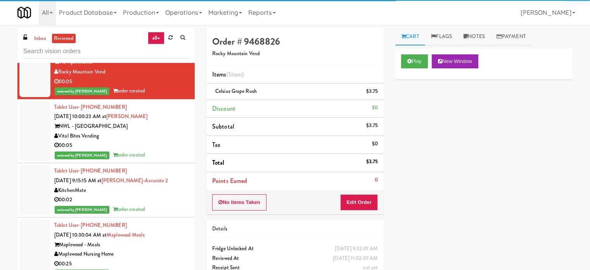
click at [144, 131] on div "NWL - [GEOGRAPHIC_DATA]" at bounding box center [121, 126] width 135 height 10
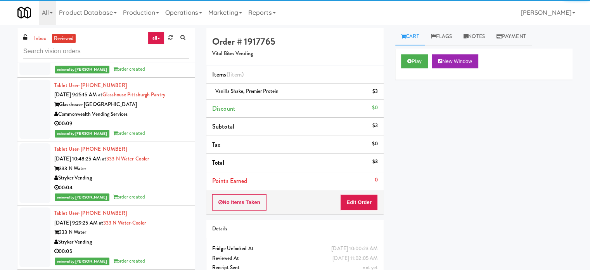
scroll to position [6412, 0]
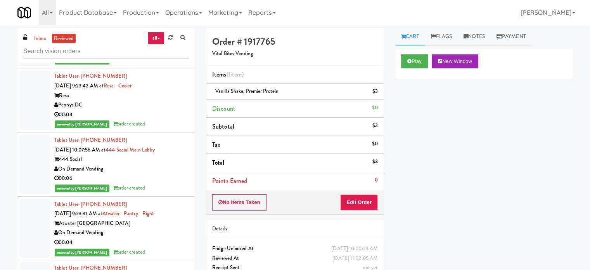
click at [152, 129] on div "reviewed by [PERSON_NAME] A order created" at bounding box center [121, 124] width 135 height 10
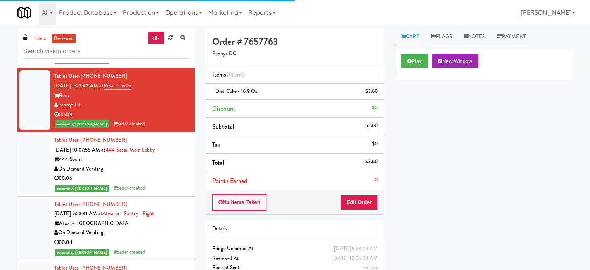
click at [161, 55] on div "00:04" at bounding box center [121, 51] width 135 height 10
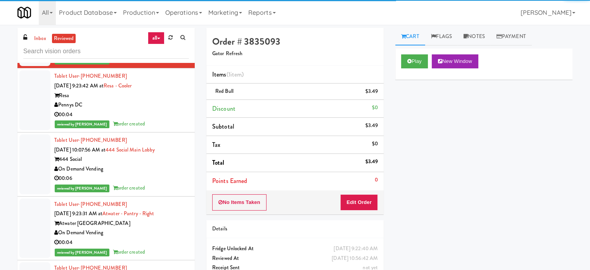
click at [161, 183] on div "00:06" at bounding box center [121, 178] width 135 height 10
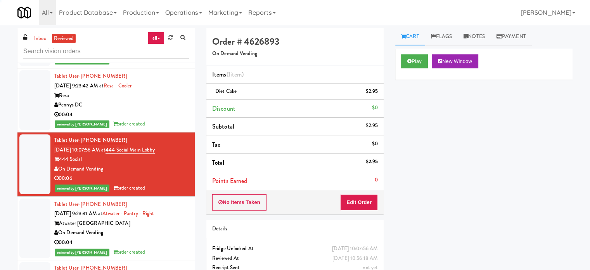
scroll to position [6606, 0]
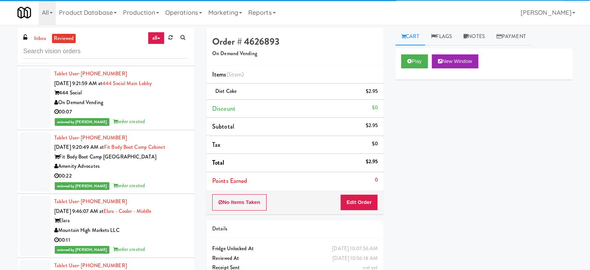
click at [146, 43] on div "On Demand Vending" at bounding box center [121, 39] width 135 height 10
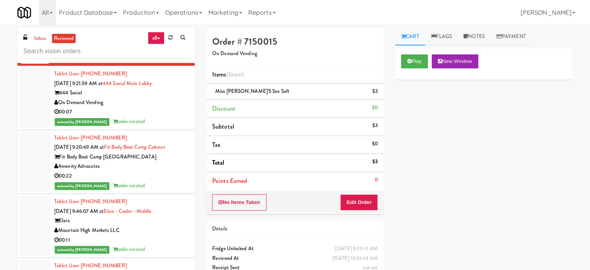
click at [162, 117] on div "00:07" at bounding box center [121, 112] width 135 height 10
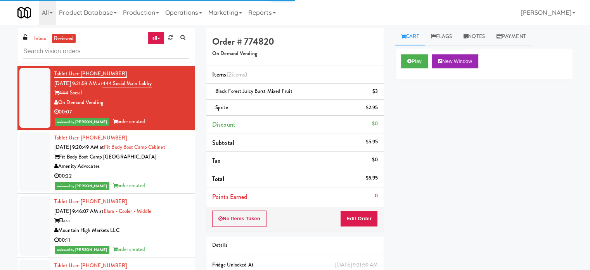
drag, startPoint x: 171, startPoint y: 241, endPoint x: 161, endPoint y: 183, distance: 58.9
click at [171, 171] on div "Amenity Advocates" at bounding box center [121, 166] width 135 height 10
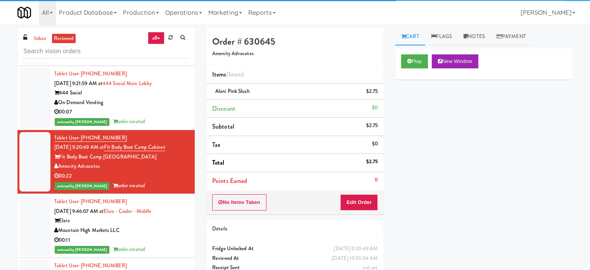
scroll to position [6800, 0]
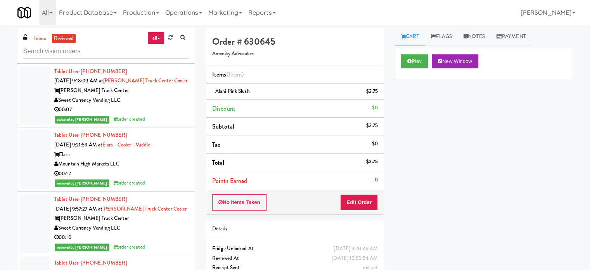
click at [164, 51] on div "00:11" at bounding box center [121, 46] width 135 height 10
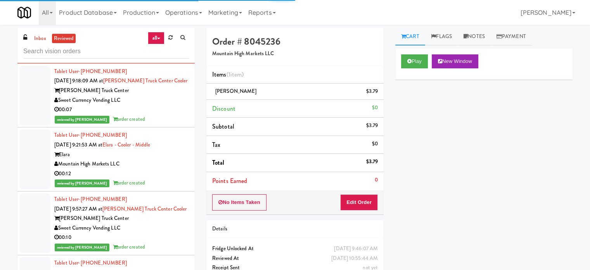
click at [168, 105] on div "Sweet Currency Vending LLC" at bounding box center [121, 100] width 135 height 10
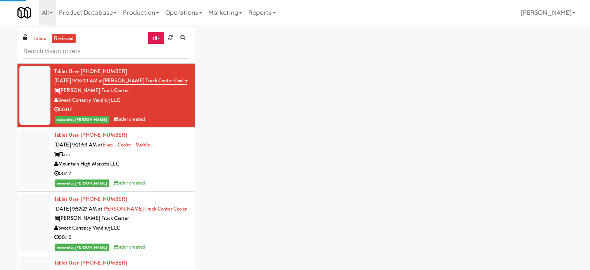
drag, startPoint x: 170, startPoint y: 237, endPoint x: 171, endPoint y: 232, distance: 4.3
click at [170, 169] on div "Mountain High Markets LLC" at bounding box center [121, 164] width 135 height 10
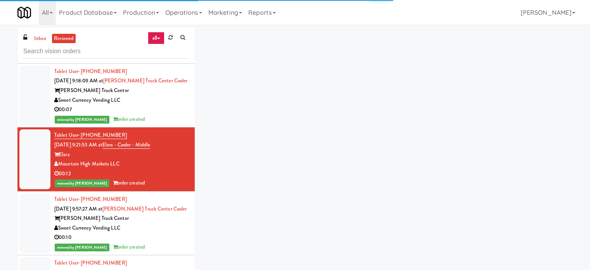
scroll to position [6994, 0]
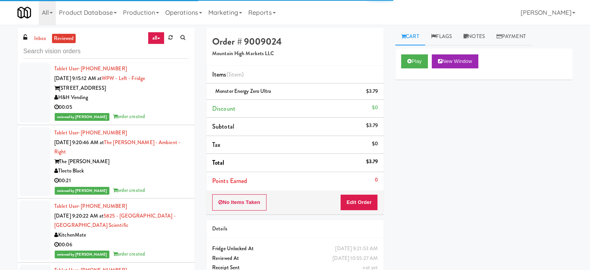
click at [168, 58] on div "reviewed by [PERSON_NAME] order created" at bounding box center [121, 53] width 135 height 10
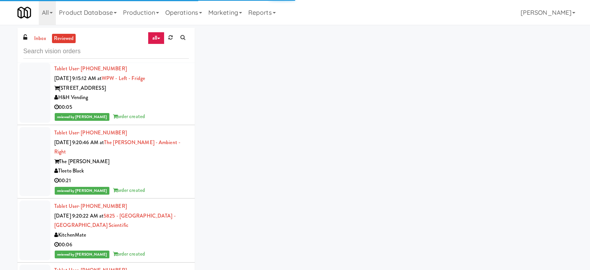
click at [170, 112] on div "00:05" at bounding box center [121, 107] width 135 height 10
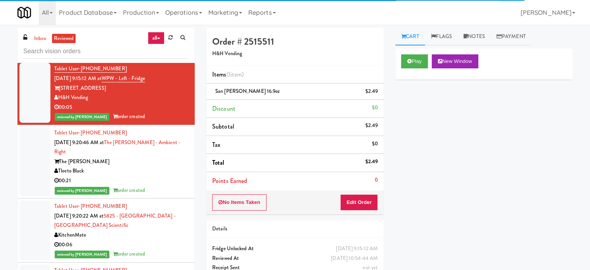
drag, startPoint x: 168, startPoint y: 135, endPoint x: 172, endPoint y: 125, distance: 10.2
click at [173, 48] on div "00:10" at bounding box center [121, 43] width 135 height 10
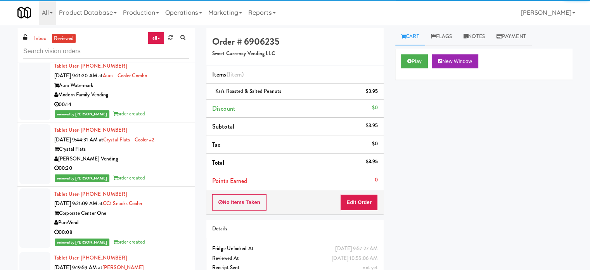
scroll to position [7382, 0]
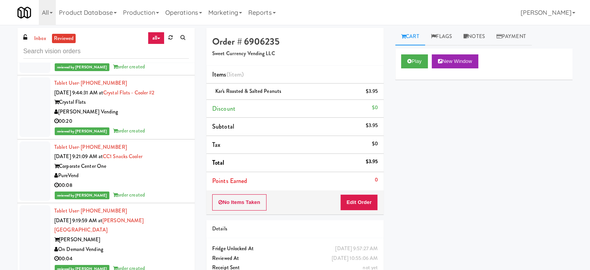
click at [155, 43] on div "Aura Watermark" at bounding box center [121, 39] width 135 height 10
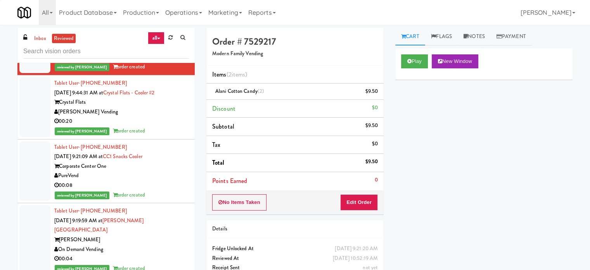
click at [166, 126] on div "00:20" at bounding box center [121, 121] width 135 height 10
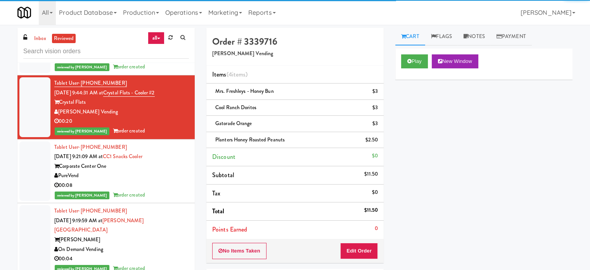
click at [147, 32] on link "Aura - Cooler Combo" at bounding box center [125, 28] width 44 height 7
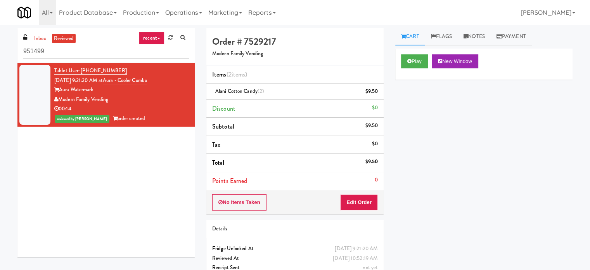
click at [154, 36] on link "recent" at bounding box center [152, 38] width 26 height 12
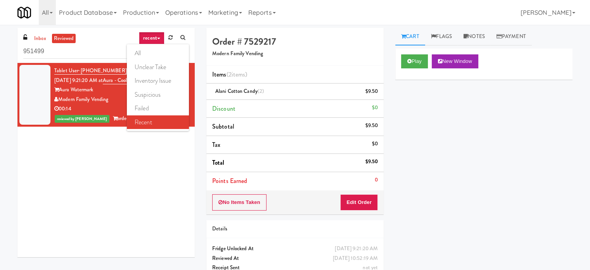
click at [141, 54] on link "all" at bounding box center [158, 53] width 62 height 14
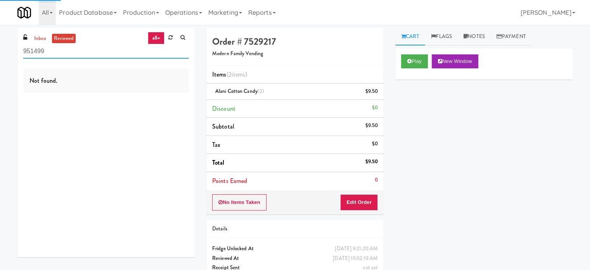
click at [65, 55] on input "951499" at bounding box center [106, 51] width 166 height 14
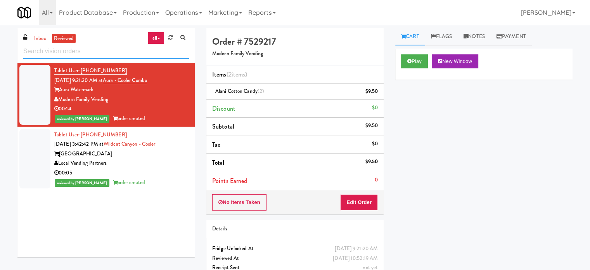
click at [122, 46] on input "text" at bounding box center [106, 51] width 166 height 14
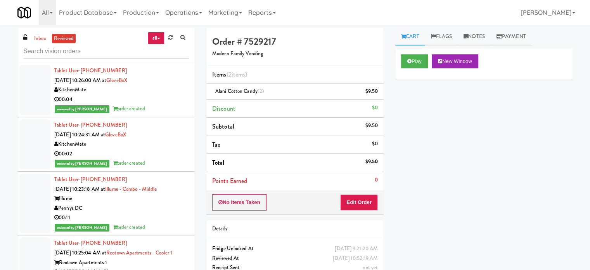
click at [165, 94] on div "KitchenMate" at bounding box center [121, 90] width 135 height 10
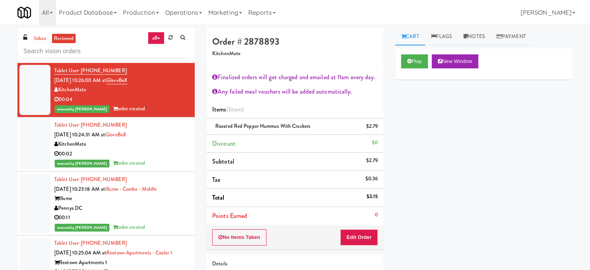
drag, startPoint x: 164, startPoint y: 149, endPoint x: 203, endPoint y: 128, distance: 44.3
click at [165, 149] on div "00:02" at bounding box center [121, 154] width 135 height 10
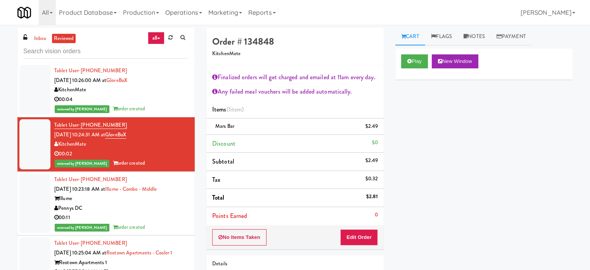
click at [161, 210] on div "Pennys DC" at bounding box center [121, 208] width 135 height 10
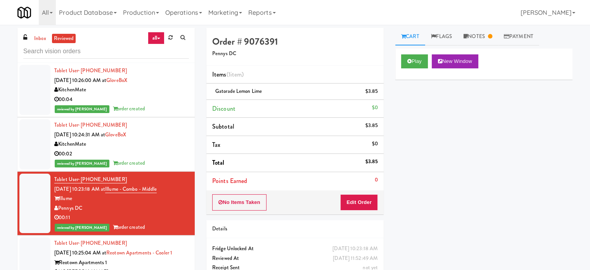
scroll to position [194, 0]
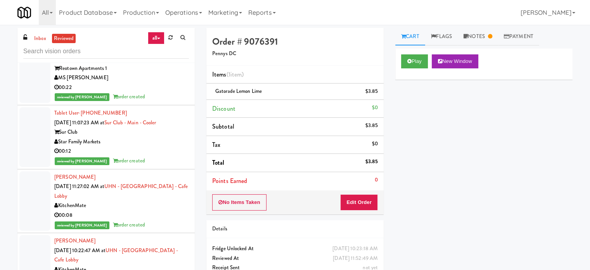
drag, startPoint x: 161, startPoint y: 95, endPoint x: 161, endPoint y: 107, distance: 11.3
click at [161, 92] on div "00:22" at bounding box center [121, 88] width 135 height 10
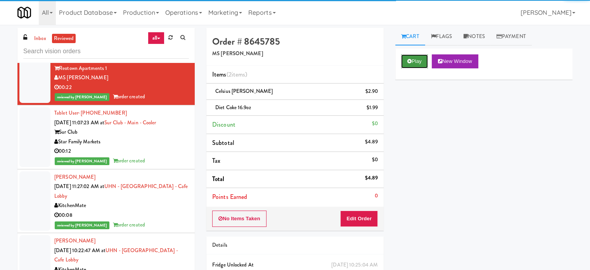
click at [421, 61] on button "Play" at bounding box center [414, 61] width 27 height 14
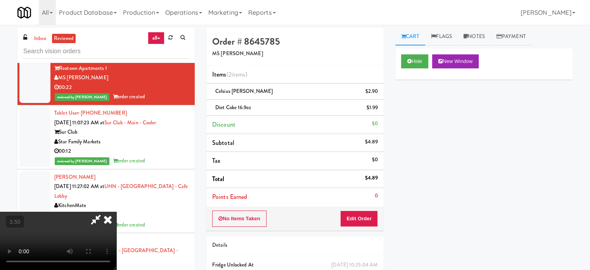
click at [116, 211] on video at bounding box center [58, 240] width 116 height 58
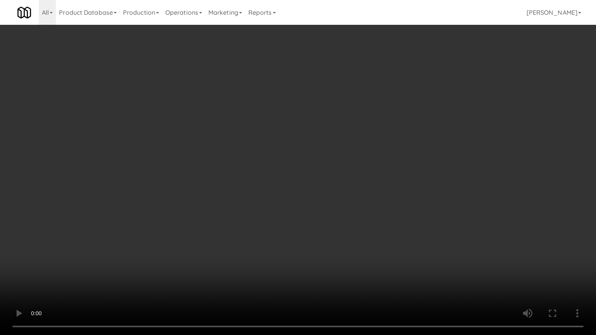
click at [343, 146] on video at bounding box center [298, 167] width 596 height 335
drag, startPoint x: 366, startPoint y: 140, endPoint x: 369, endPoint y: 135, distance: 6.1
click at [366, 140] on video at bounding box center [298, 167] width 596 height 335
click at [308, 153] on video at bounding box center [298, 167] width 596 height 335
click at [312, 151] on video at bounding box center [298, 167] width 596 height 335
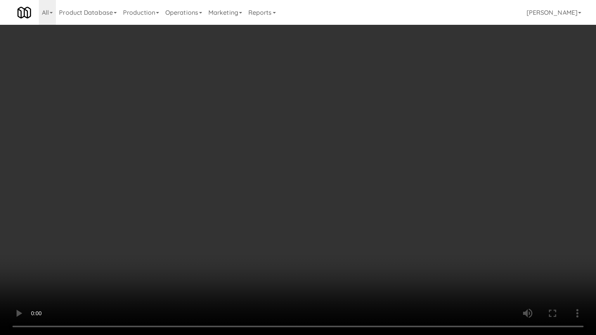
drag, startPoint x: 319, startPoint y: 146, endPoint x: 322, endPoint y: 142, distance: 4.4
click at [320, 146] on video at bounding box center [298, 167] width 596 height 335
click at [322, 142] on video at bounding box center [298, 167] width 596 height 335
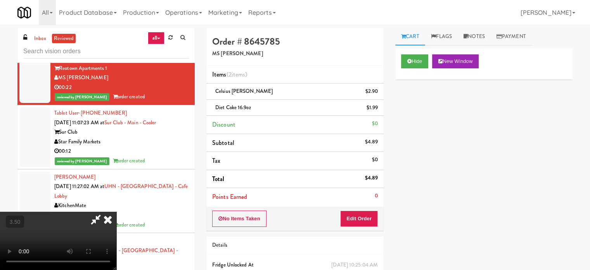
click at [116, 211] on icon at bounding box center [107, 219] width 17 height 16
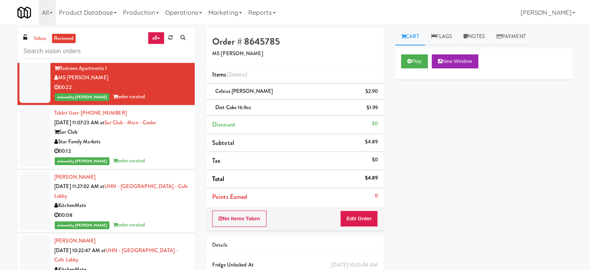
click at [167, 156] on div "00:12" at bounding box center [121, 151] width 135 height 10
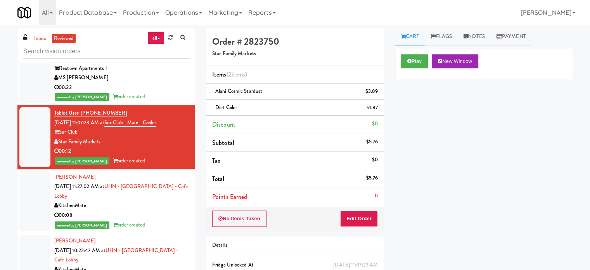
drag, startPoint x: 180, startPoint y: 212, endPoint x: 180, endPoint y: 173, distance: 38.8
click at [180, 210] on div "KitchenMate" at bounding box center [121, 206] width 135 height 10
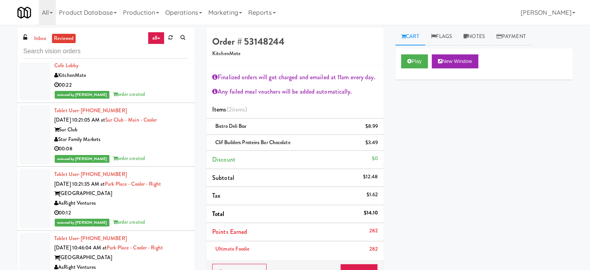
scroll to position [194, 0]
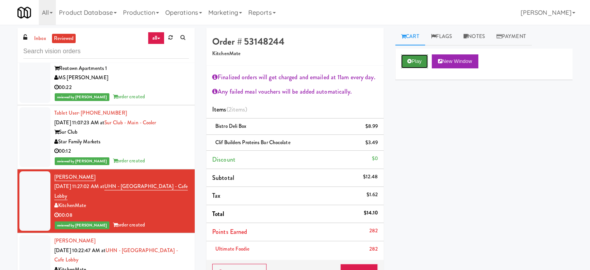
click at [413, 59] on button "Play" at bounding box center [414, 61] width 27 height 14
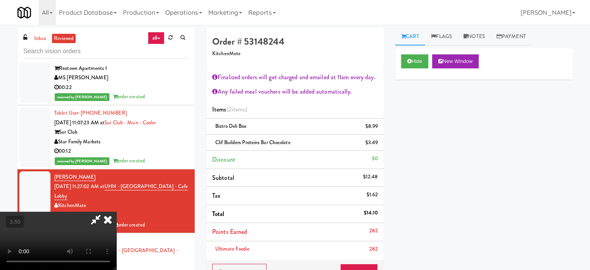
click at [116, 211] on video at bounding box center [58, 240] width 116 height 58
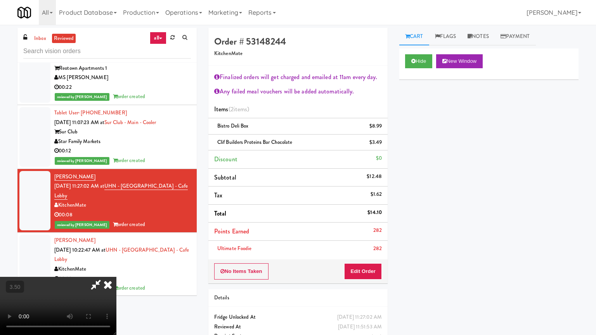
click at [116, 269] on video at bounding box center [58, 306] width 116 height 58
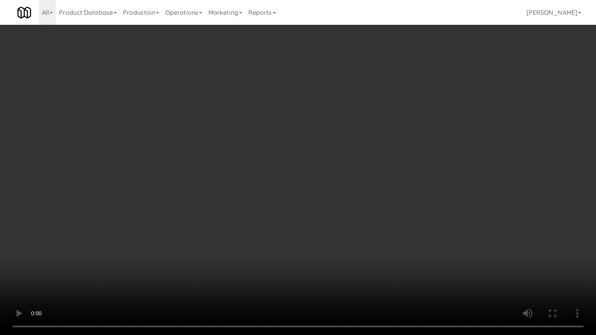
click at [283, 152] on video at bounding box center [298, 167] width 596 height 335
click at [290, 152] on video at bounding box center [298, 167] width 596 height 335
click at [332, 159] on video at bounding box center [298, 167] width 596 height 335
click at [332, 160] on video at bounding box center [298, 167] width 596 height 335
click at [333, 154] on video at bounding box center [298, 167] width 596 height 335
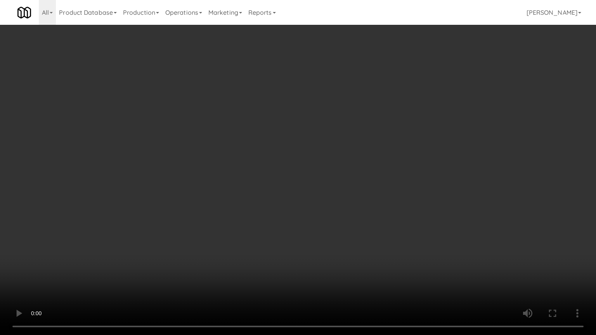
drag, startPoint x: 333, startPoint y: 154, endPoint x: 343, endPoint y: 151, distance: 10.7
click at [333, 154] on video at bounding box center [298, 167] width 596 height 335
click at [346, 150] on video at bounding box center [298, 167] width 596 height 335
click at [346, 151] on video at bounding box center [298, 167] width 596 height 335
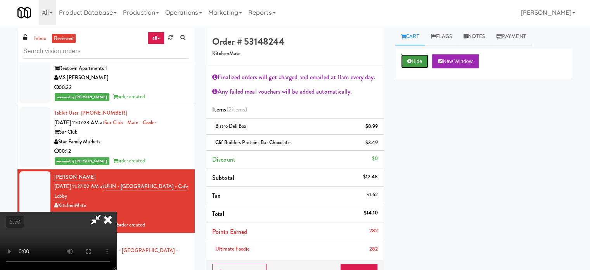
click at [410, 64] on button "Hide" at bounding box center [414, 61] width 27 height 14
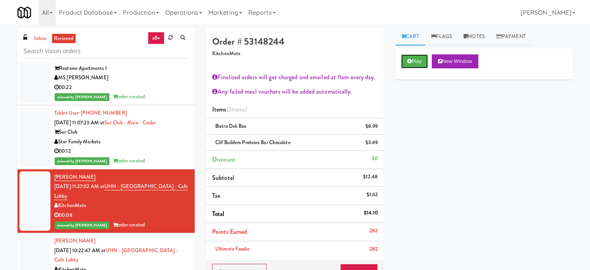
scroll to position [388, 0]
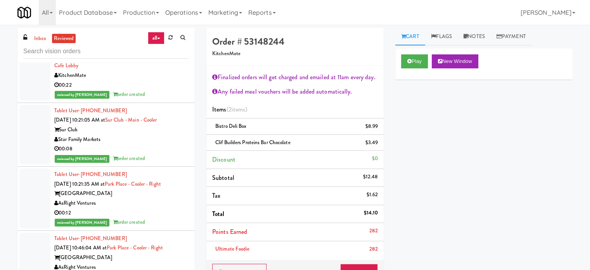
click at [171, 90] on div "00:22" at bounding box center [121, 85] width 135 height 10
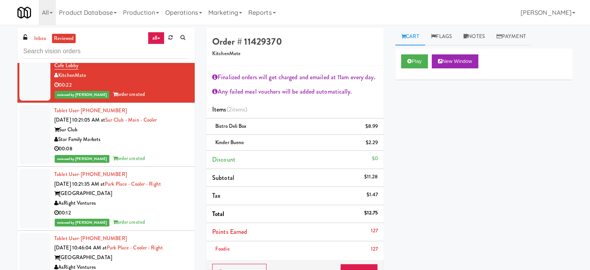
click at [169, 154] on div "00:08" at bounding box center [121, 149] width 135 height 10
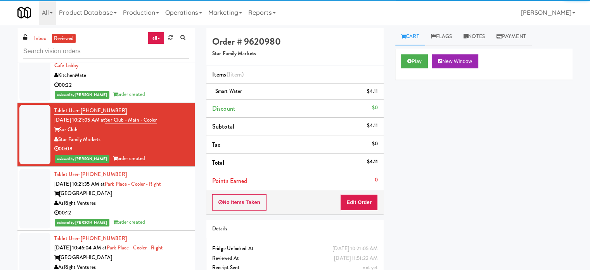
click at [163, 208] on div "AsRight Ventures" at bounding box center [121, 203] width 135 height 10
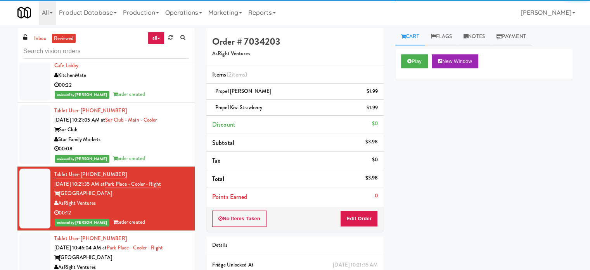
scroll to position [582, 0]
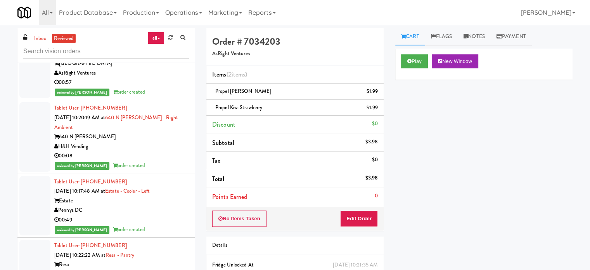
drag, startPoint x: 164, startPoint y: 99, endPoint x: 163, endPoint y: 105, distance: 6.6
click at [164, 97] on div "reviewed by [PERSON_NAME] order created" at bounding box center [121, 92] width 135 height 10
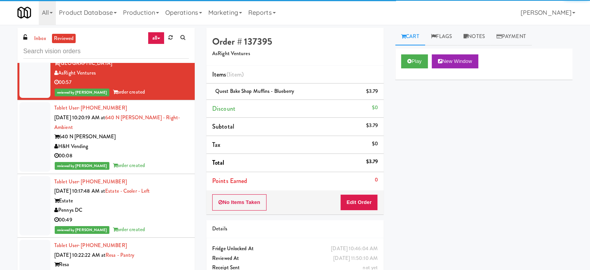
click at [157, 153] on div "00:08" at bounding box center [121, 156] width 135 height 10
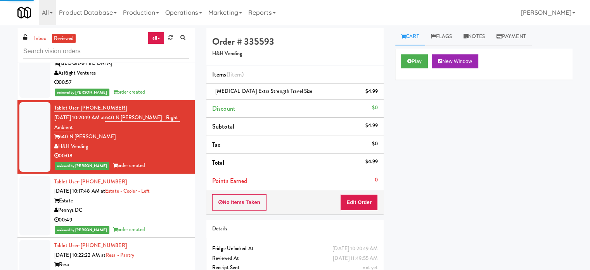
click at [163, 97] on div "reviewed by [PERSON_NAME] order created" at bounding box center [121, 92] width 135 height 10
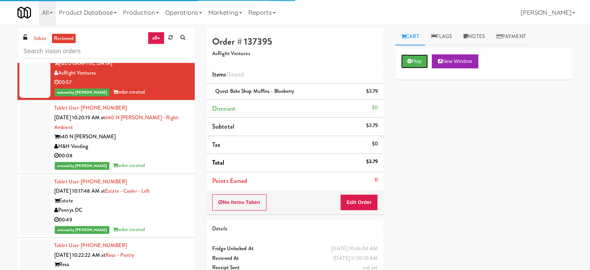
click at [414, 61] on button "Play" at bounding box center [414, 61] width 27 height 14
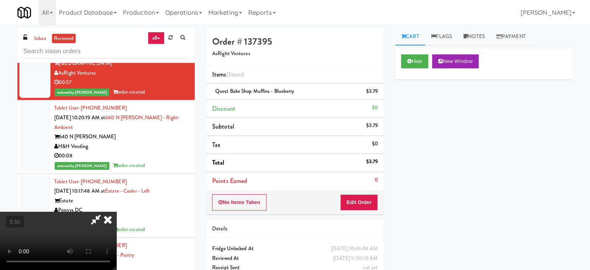
click at [116, 211] on video at bounding box center [58, 240] width 116 height 58
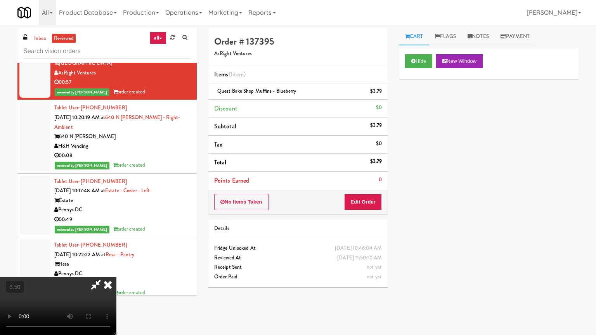
click at [116, 269] on video at bounding box center [58, 306] width 116 height 58
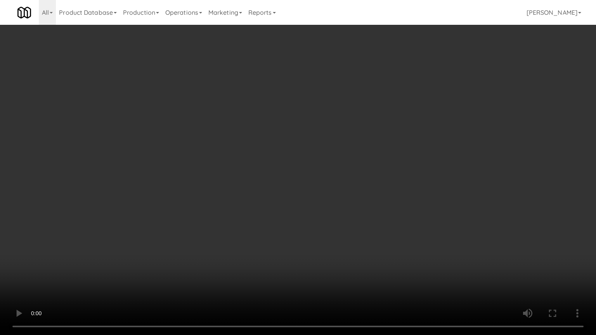
click at [326, 165] on video at bounding box center [298, 167] width 596 height 335
click at [329, 173] on video at bounding box center [298, 167] width 596 height 335
drag, startPoint x: 331, startPoint y: 171, endPoint x: 338, endPoint y: 115, distance: 57.0
click at [332, 171] on video at bounding box center [298, 167] width 596 height 335
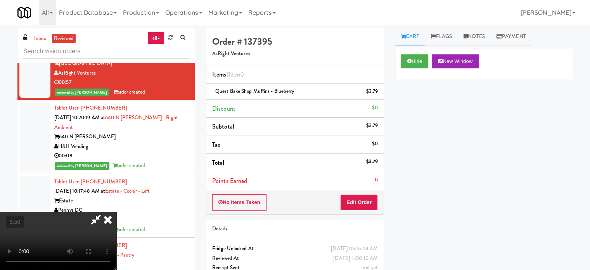
click at [116, 211] on icon at bounding box center [107, 219] width 17 height 16
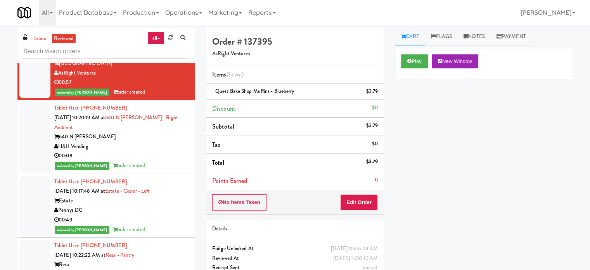
drag, startPoint x: 151, startPoint y: 167, endPoint x: 157, endPoint y: 160, distance: 8.8
click at [152, 167] on div "reviewed by [PERSON_NAME] order created" at bounding box center [121, 166] width 135 height 10
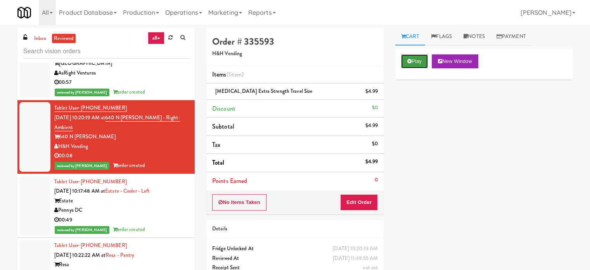
click at [417, 61] on button "Play" at bounding box center [414, 61] width 27 height 14
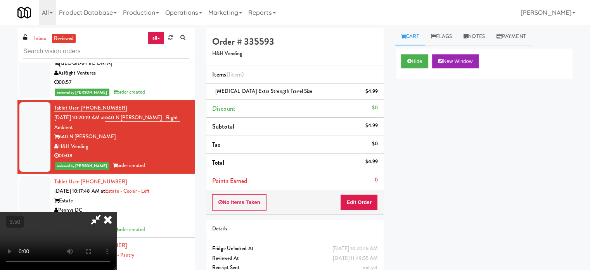
click at [116, 211] on video at bounding box center [58, 240] width 116 height 58
drag, startPoint x: 249, startPoint y: 171, endPoint x: 272, endPoint y: 177, distance: 23.6
click at [116, 211] on video at bounding box center [58, 240] width 116 height 58
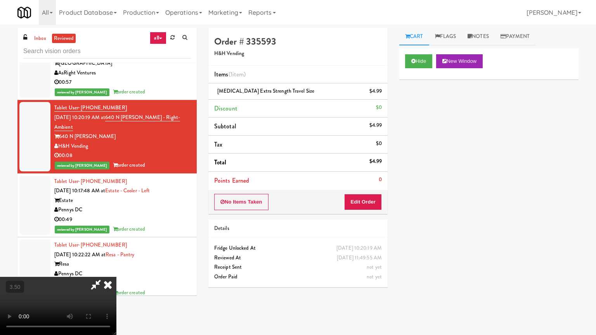
click at [116, 269] on video at bounding box center [58, 306] width 116 height 58
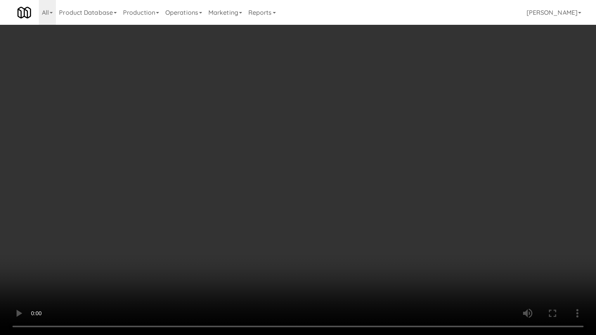
click at [270, 179] on video at bounding box center [298, 167] width 596 height 335
click at [272, 179] on video at bounding box center [298, 167] width 596 height 335
click at [275, 177] on video at bounding box center [298, 167] width 596 height 335
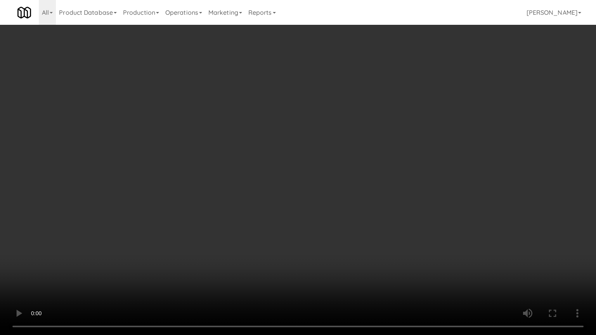
click at [304, 163] on video at bounding box center [298, 167] width 596 height 335
click at [303, 163] on video at bounding box center [298, 167] width 596 height 335
click at [321, 156] on video at bounding box center [298, 167] width 596 height 335
drag, startPoint x: 322, startPoint y: 155, endPoint x: 366, endPoint y: 97, distance: 72.9
click at [323, 155] on video at bounding box center [298, 167] width 596 height 335
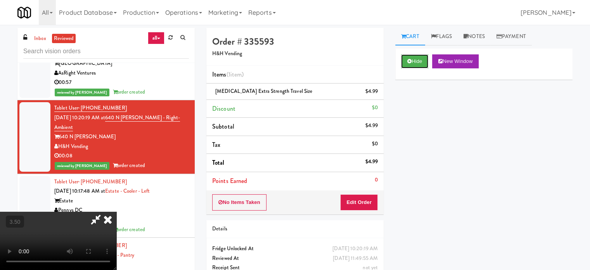
drag, startPoint x: 421, startPoint y: 60, endPoint x: 383, endPoint y: 79, distance: 42.0
click at [421, 61] on button "Hide" at bounding box center [414, 61] width 27 height 14
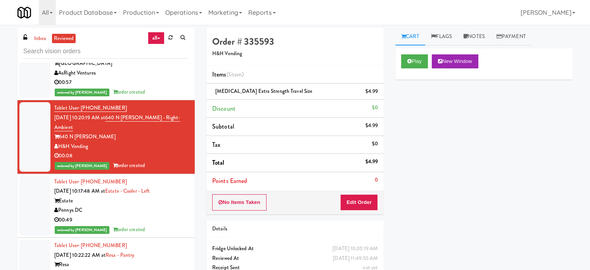
click at [163, 208] on div "Pennys DC" at bounding box center [121, 210] width 135 height 10
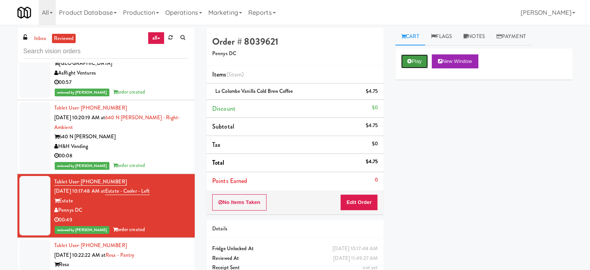
drag, startPoint x: 423, startPoint y: 59, endPoint x: 419, endPoint y: 63, distance: 5.5
click at [423, 59] on button "Play" at bounding box center [414, 61] width 27 height 14
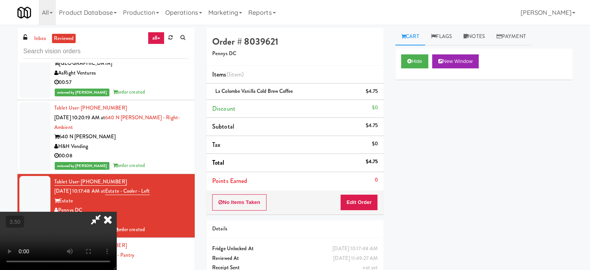
click at [116, 211] on video at bounding box center [58, 240] width 116 height 58
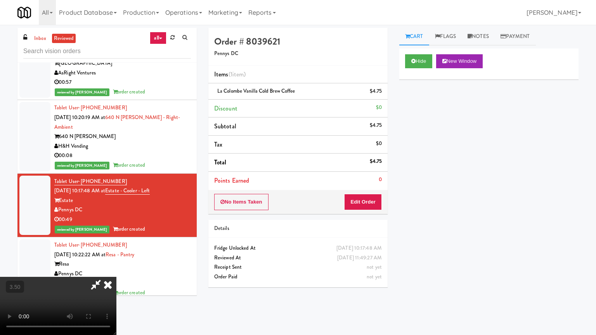
click at [116, 269] on video at bounding box center [58, 306] width 116 height 58
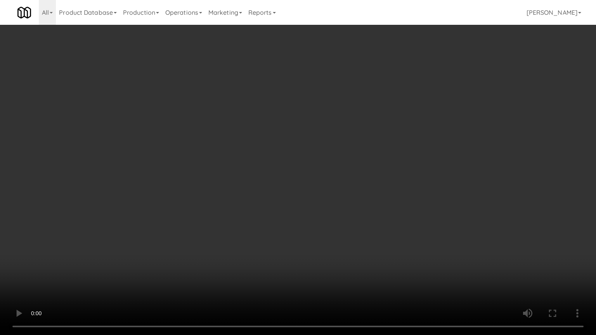
drag, startPoint x: 361, startPoint y: 196, endPoint x: 366, endPoint y: 194, distance: 5.6
click at [363, 196] on video at bounding box center [298, 167] width 596 height 335
click at [366, 194] on video at bounding box center [298, 167] width 596 height 335
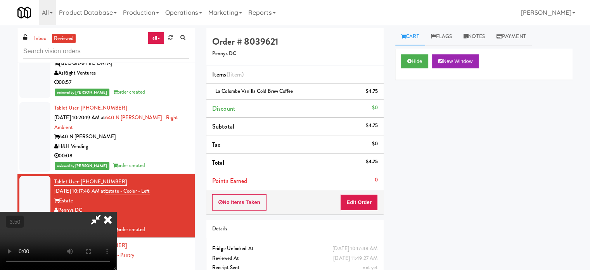
click at [416, 101] on div "Hide New Window Primary Flag Clear Flag if unable to determine what was taken o…" at bounding box center [483, 194] width 177 height 291
click at [417, 101] on div "Hide New Window Primary Flag Clear Flag if unable to determine what was taken o…" at bounding box center [483, 194] width 177 height 291
click at [422, 62] on button "Hide" at bounding box center [414, 61] width 27 height 14
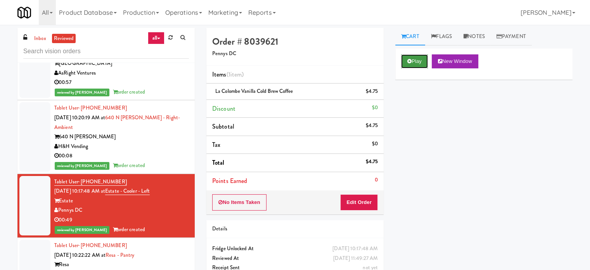
click at [415, 58] on button "Play" at bounding box center [414, 61] width 27 height 14
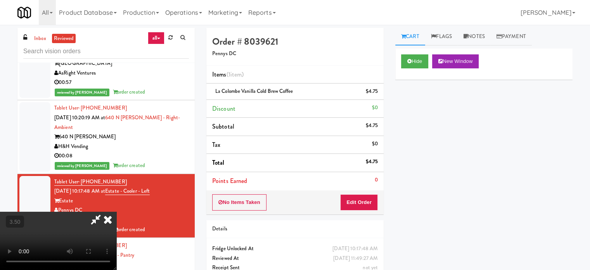
click at [116, 211] on video at bounding box center [58, 240] width 116 height 58
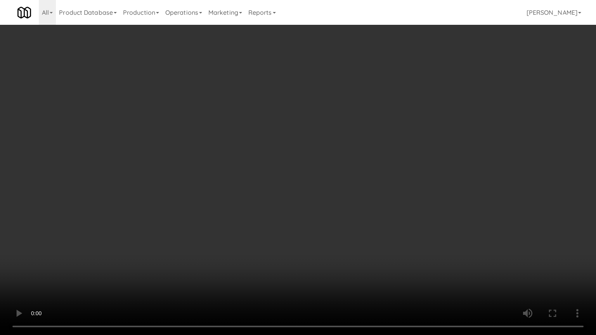
click at [253, 164] on video at bounding box center [298, 167] width 596 height 335
click at [252, 165] on video at bounding box center [298, 167] width 596 height 335
click at [253, 166] on video at bounding box center [298, 167] width 596 height 335
drag, startPoint x: 253, startPoint y: 166, endPoint x: 257, endPoint y: 163, distance: 5.3
click at [254, 166] on video at bounding box center [298, 167] width 596 height 335
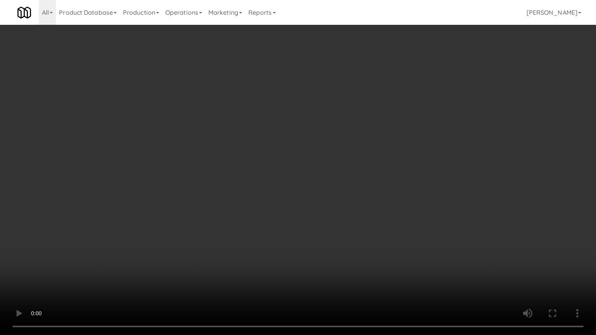
click at [272, 161] on video at bounding box center [298, 167] width 596 height 335
click at [274, 161] on video at bounding box center [298, 167] width 596 height 335
click at [281, 157] on video at bounding box center [298, 167] width 596 height 335
click at [344, 227] on video at bounding box center [298, 167] width 596 height 335
drag, startPoint x: 289, startPoint y: 189, endPoint x: 294, endPoint y: 185, distance: 7.5
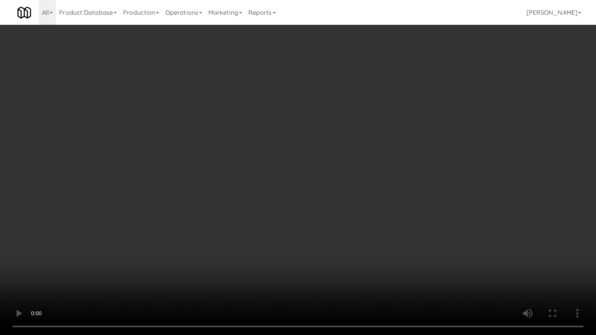
click at [289, 190] on video at bounding box center [298, 167] width 596 height 335
click at [296, 181] on video at bounding box center [298, 167] width 596 height 335
click at [361, 168] on video at bounding box center [298, 167] width 596 height 335
click at [357, 169] on video at bounding box center [298, 167] width 596 height 335
click at [362, 165] on video at bounding box center [298, 167] width 596 height 335
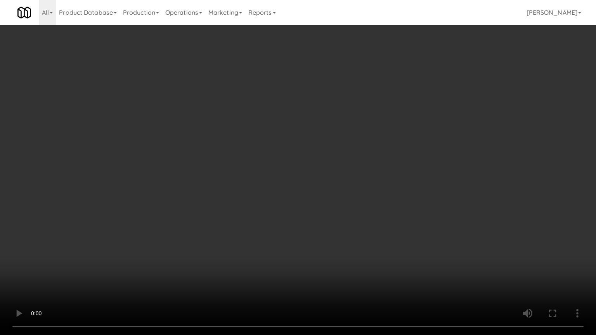
drag, startPoint x: 362, startPoint y: 165, endPoint x: 384, endPoint y: 100, distance: 68.3
click at [363, 165] on video at bounding box center [298, 167] width 596 height 335
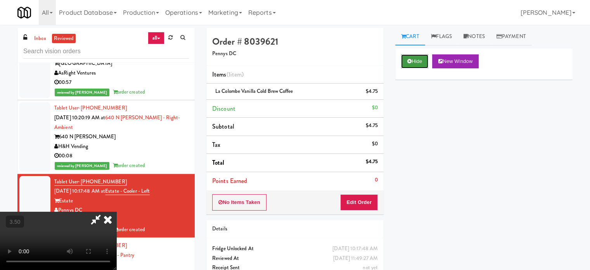
click at [419, 61] on button "Hide" at bounding box center [414, 61] width 27 height 14
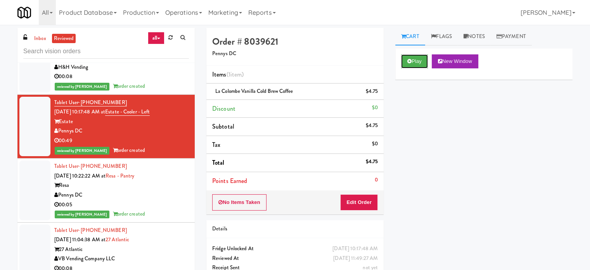
scroll to position [704, 0]
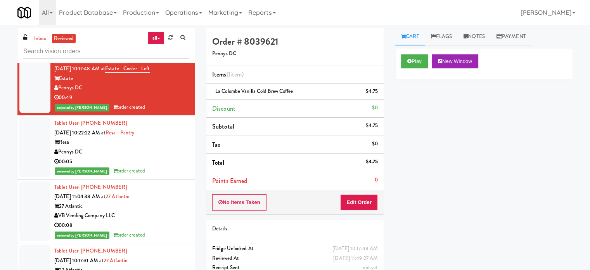
click at [160, 158] on div "00:05" at bounding box center [121, 162] width 135 height 10
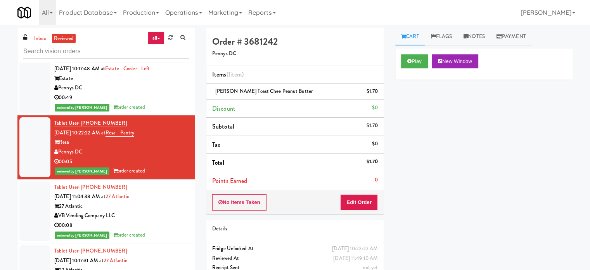
click at [155, 209] on div "27 Atlantic" at bounding box center [121, 206] width 135 height 10
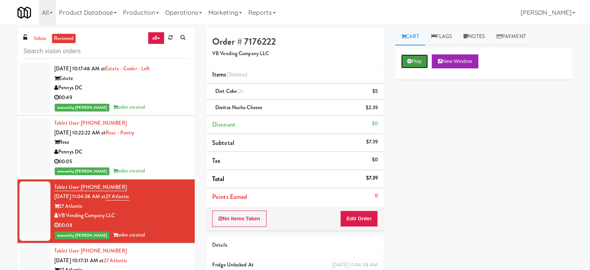
click at [421, 61] on button "Play" at bounding box center [414, 61] width 27 height 14
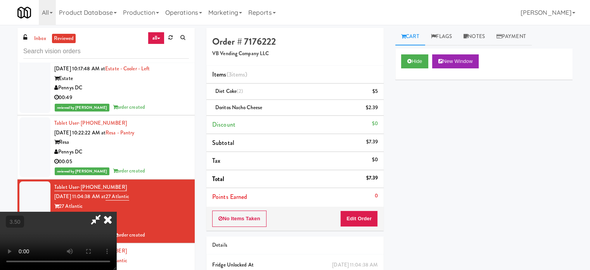
drag, startPoint x: 184, startPoint y: 195, endPoint x: 198, endPoint y: 177, distance: 23.3
click at [116, 211] on video at bounding box center [58, 240] width 116 height 58
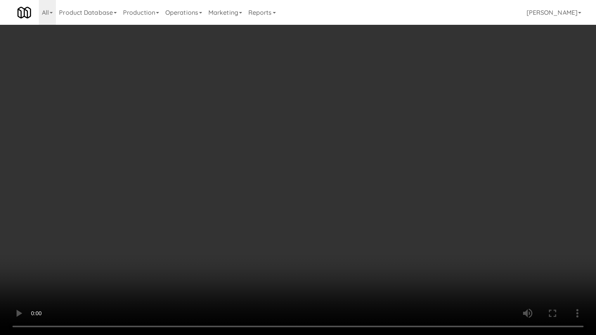
click at [219, 191] on video at bounding box center [298, 167] width 596 height 335
click at [215, 191] on video at bounding box center [298, 167] width 596 height 335
click at [222, 188] on video at bounding box center [298, 167] width 596 height 335
click at [227, 191] on video at bounding box center [298, 167] width 596 height 335
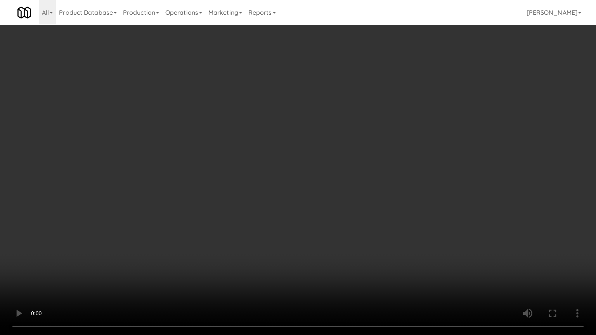
click at [230, 189] on video at bounding box center [298, 167] width 596 height 335
drag, startPoint x: 231, startPoint y: 189, endPoint x: 239, endPoint y: 185, distance: 9.0
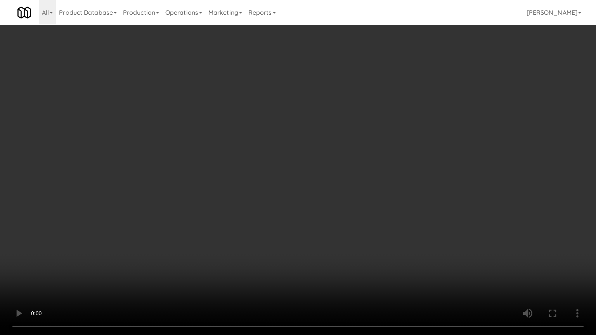
click at [232, 189] on video at bounding box center [298, 167] width 596 height 335
click at [239, 185] on video at bounding box center [298, 167] width 596 height 335
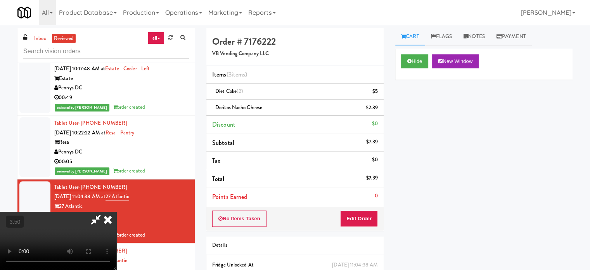
click at [116, 211] on icon at bounding box center [107, 219] width 17 height 16
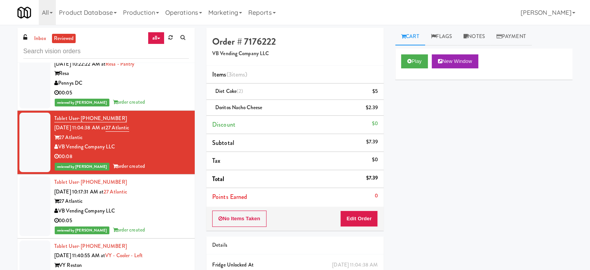
scroll to position [830, 0]
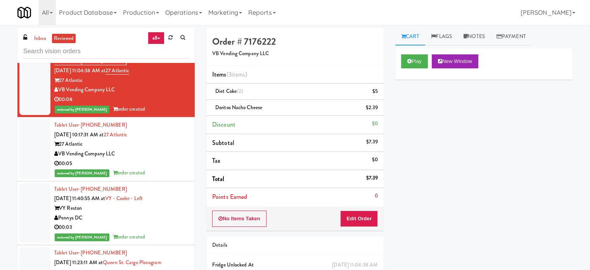
click at [179, 156] on div "VB Vending Company LLC" at bounding box center [121, 154] width 135 height 10
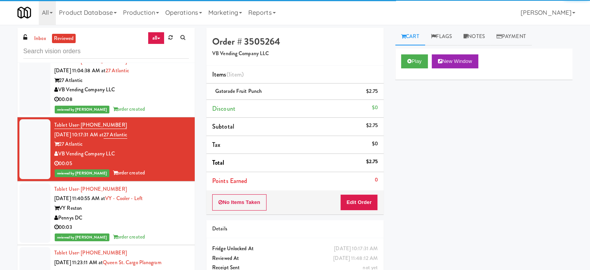
click at [161, 223] on div "00:03" at bounding box center [121, 227] width 135 height 10
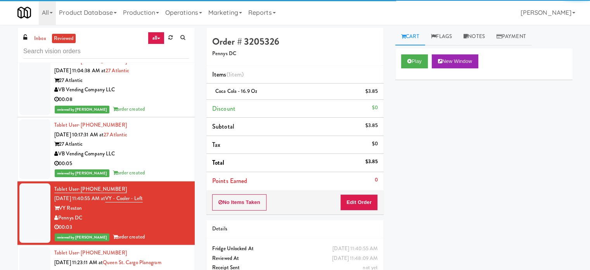
scroll to position [1024, 0]
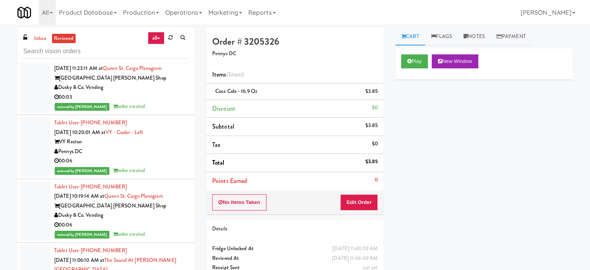
click at [159, 94] on div "00:03" at bounding box center [121, 97] width 135 height 10
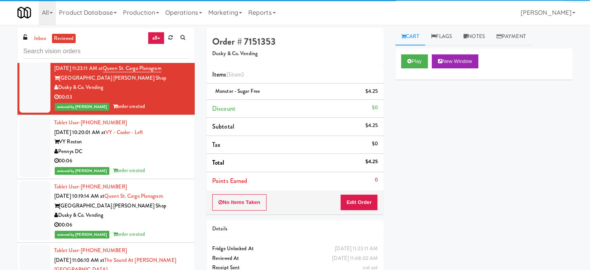
click at [160, 152] on div "Pennys DC" at bounding box center [121, 152] width 135 height 10
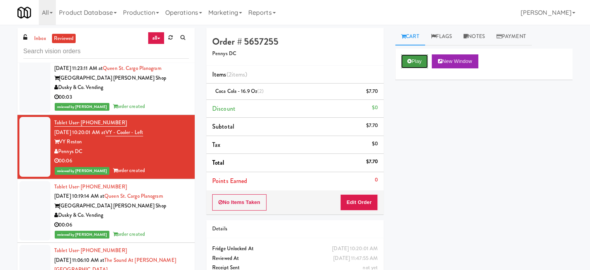
click at [420, 62] on button "Play" at bounding box center [414, 61] width 27 height 14
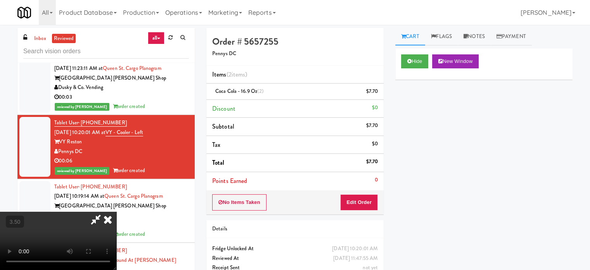
click at [116, 211] on video at bounding box center [58, 240] width 116 height 58
drag, startPoint x: 204, startPoint y: 159, endPoint x: 304, endPoint y: 142, distance: 102.0
click at [116, 211] on video at bounding box center [58, 240] width 116 height 58
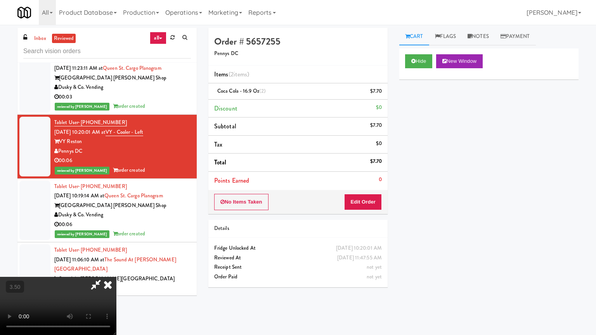
click at [116, 269] on video at bounding box center [58, 306] width 116 height 58
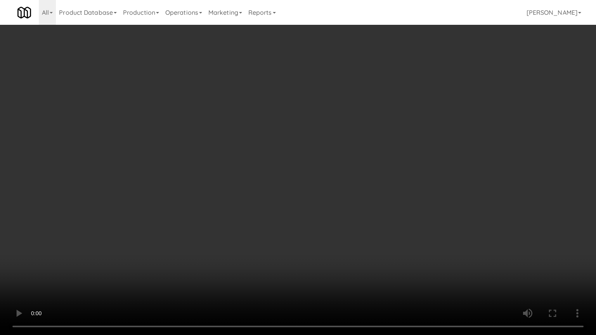
click at [307, 141] on video at bounding box center [298, 167] width 596 height 335
click at [310, 149] on video at bounding box center [298, 167] width 596 height 335
drag, startPoint x: 321, startPoint y: 148, endPoint x: 434, endPoint y: 67, distance: 138.9
click at [332, 146] on video at bounding box center [298, 167] width 596 height 335
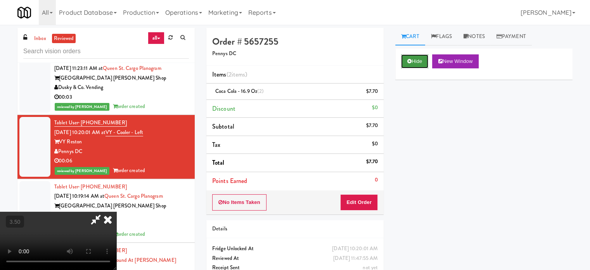
click at [419, 60] on button "Hide" at bounding box center [414, 61] width 27 height 14
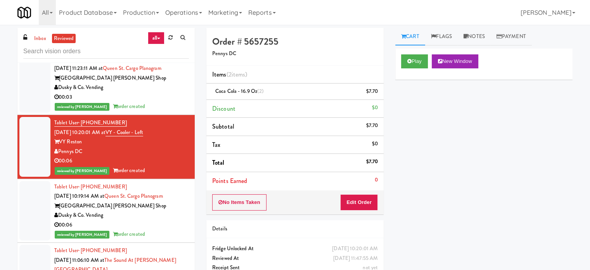
click at [168, 222] on div "00:06" at bounding box center [121, 225] width 135 height 10
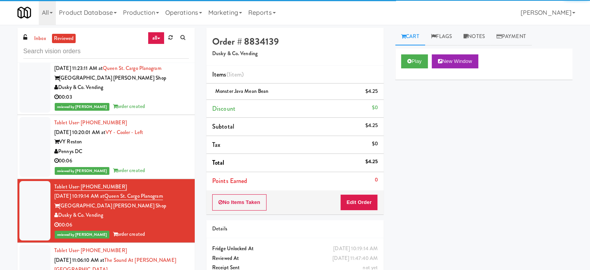
scroll to position [1218, 0]
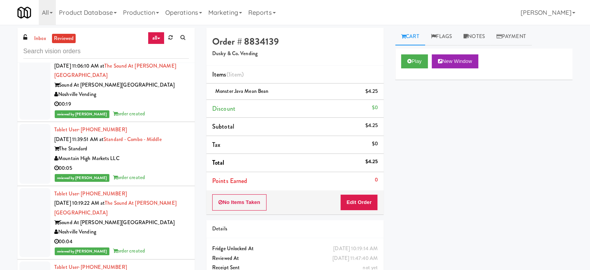
click at [156, 99] on div "00:19" at bounding box center [121, 104] width 135 height 10
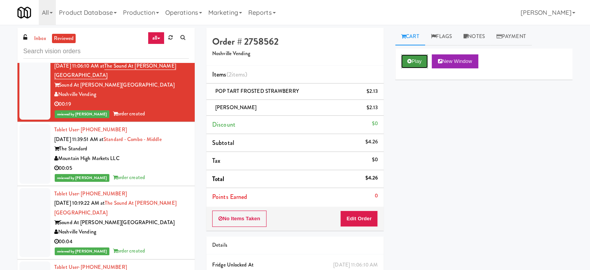
click at [423, 61] on button "Play" at bounding box center [414, 61] width 27 height 14
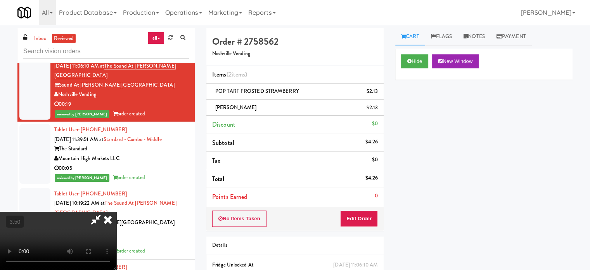
click at [116, 211] on video at bounding box center [58, 240] width 116 height 58
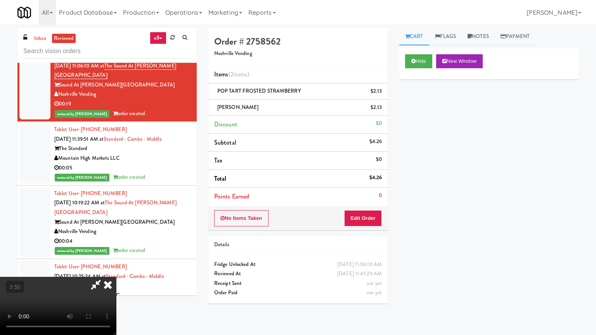
click at [116, 269] on video at bounding box center [58, 306] width 116 height 58
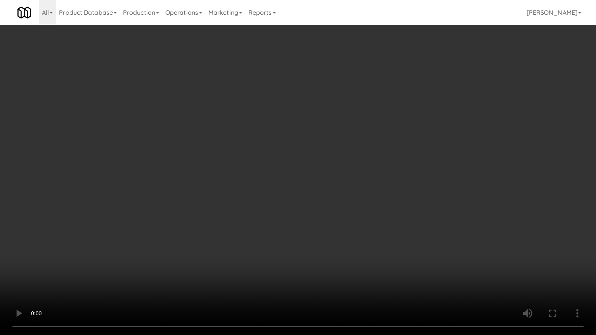
click at [286, 161] on video at bounding box center [298, 167] width 596 height 335
click at [286, 158] on video at bounding box center [298, 167] width 596 height 335
click at [287, 158] on video at bounding box center [298, 167] width 596 height 335
click at [288, 156] on video at bounding box center [298, 167] width 596 height 335
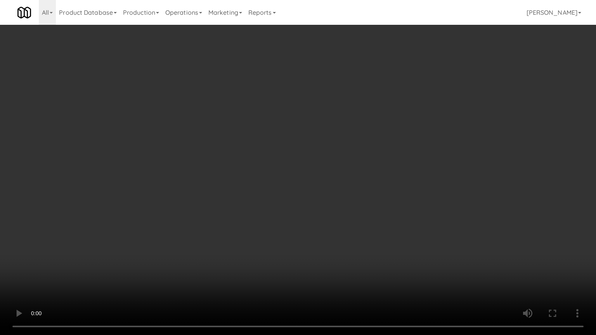
drag, startPoint x: 138, startPoint y: 248, endPoint x: 152, endPoint y: 238, distance: 17.2
click at [139, 248] on video at bounding box center [298, 167] width 596 height 335
click at [244, 197] on video at bounding box center [298, 167] width 596 height 335
click at [248, 194] on video at bounding box center [298, 167] width 596 height 335
click at [251, 191] on video at bounding box center [298, 167] width 596 height 335
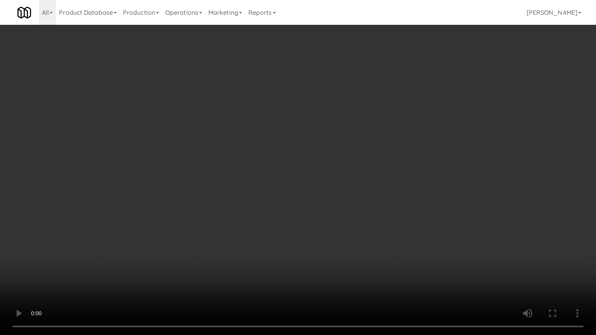
click at [252, 190] on video at bounding box center [298, 167] width 596 height 335
click at [266, 172] on video at bounding box center [298, 167] width 596 height 335
click at [278, 175] on video at bounding box center [298, 167] width 596 height 335
click at [347, 151] on video at bounding box center [298, 167] width 596 height 335
click at [348, 151] on video at bounding box center [298, 167] width 596 height 335
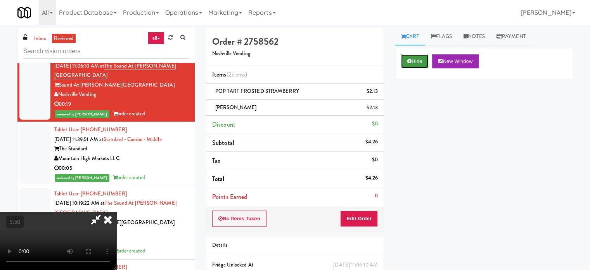
click at [418, 64] on button "Hide" at bounding box center [414, 61] width 27 height 14
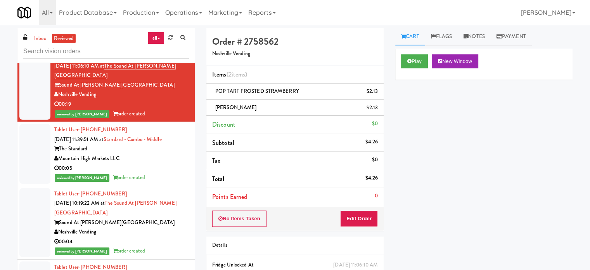
click at [155, 163] on div "00:05" at bounding box center [121, 168] width 135 height 10
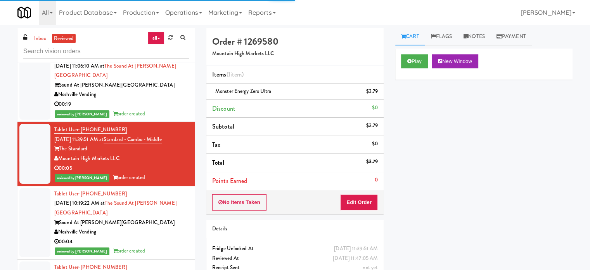
click at [158, 227] on div "Noshville Vending" at bounding box center [121, 232] width 135 height 10
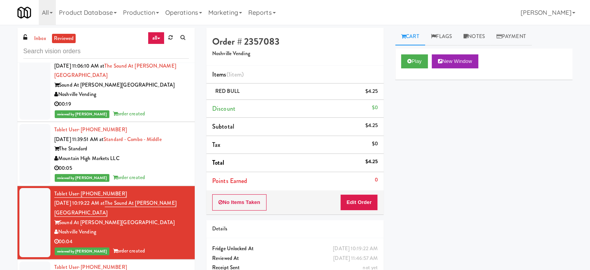
scroll to position [1412, 0]
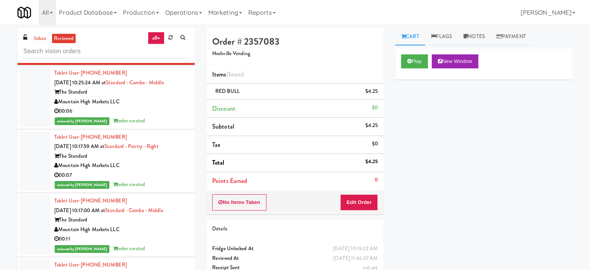
click at [151, 116] on div "reviewed by [PERSON_NAME] order created" at bounding box center [121, 121] width 135 height 10
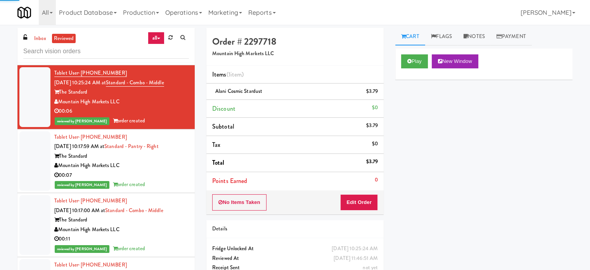
click at [159, 170] on div "00:07" at bounding box center [121, 175] width 135 height 10
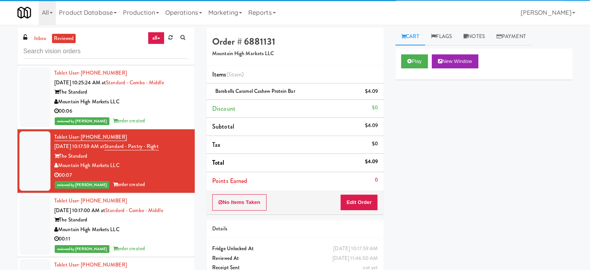
click at [162, 225] on div "Mountain High Markets LLC" at bounding box center [121, 230] width 135 height 10
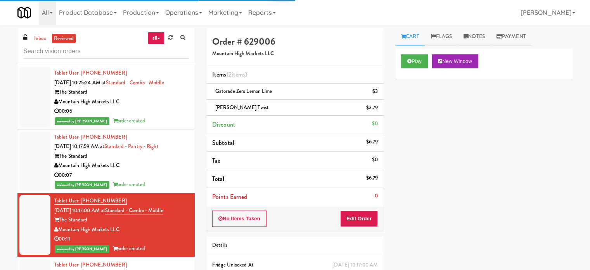
scroll to position [1606, 0]
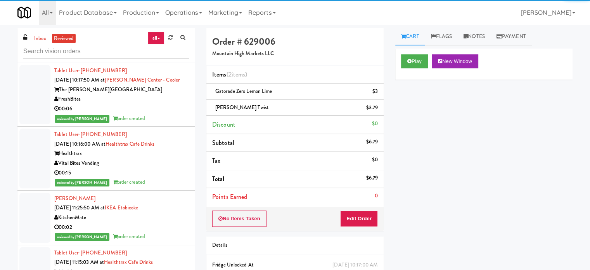
click at [161, 114] on div "reviewed by [PERSON_NAME] A order created" at bounding box center [121, 119] width 135 height 10
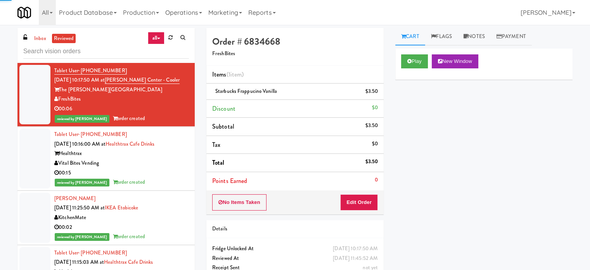
click at [166, 168] on div "00:15" at bounding box center [121, 173] width 135 height 10
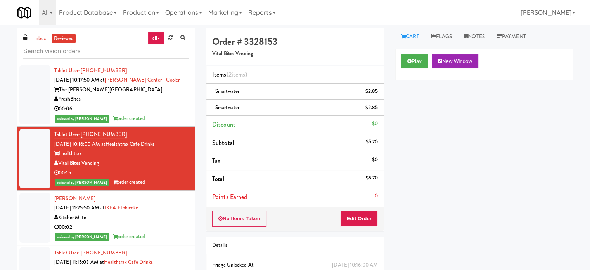
click at [169, 213] on div "KitchenMate" at bounding box center [121, 218] width 135 height 10
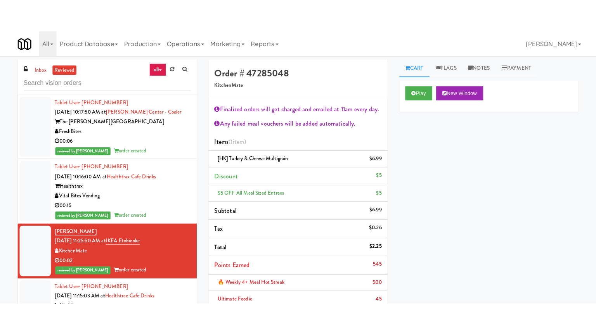
scroll to position [1800, 0]
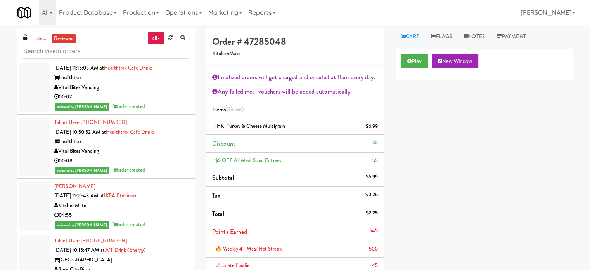
click at [156, 92] on div "00:07" at bounding box center [121, 97] width 135 height 10
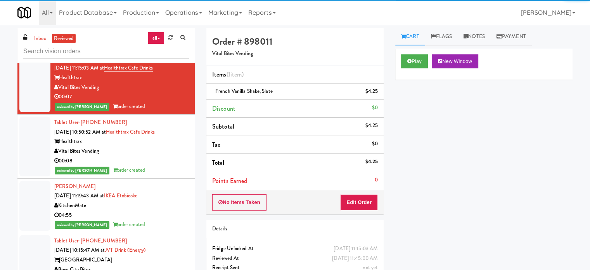
click at [158, 156] on div "00:08" at bounding box center [121, 161] width 135 height 10
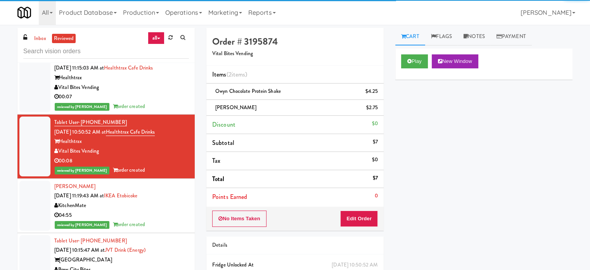
click at [163, 201] on div "KitchenMate" at bounding box center [121, 206] width 135 height 10
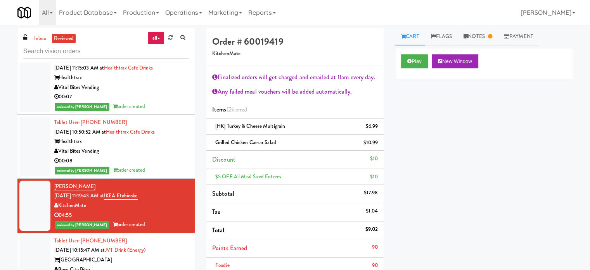
click at [168, 146] on div "Vital Bites Vending" at bounding box center [121, 151] width 135 height 10
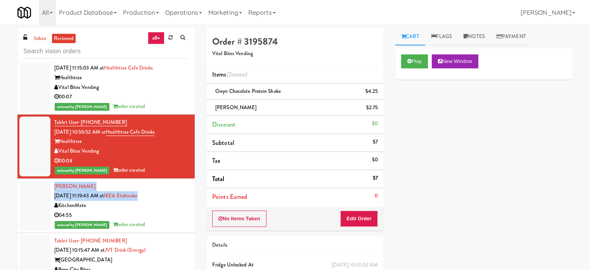
click at [168, 183] on div "[PERSON_NAME] [DATE] 11:19:43 AM at IKEA Etobicoke KitchenMate 04:55 reviewed b…" at bounding box center [121, 206] width 135 height 48
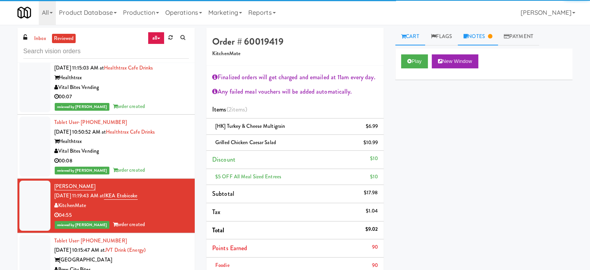
click at [478, 42] on link "Notes" at bounding box center [478, 36] width 40 height 17
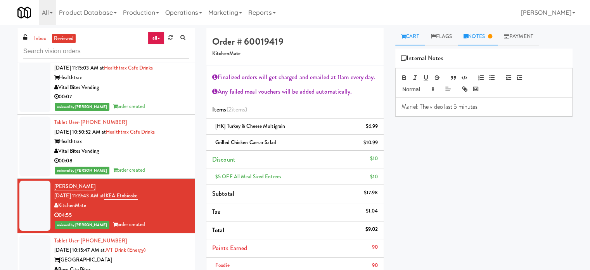
click at [407, 35] on link "Cart" at bounding box center [410, 36] width 30 height 17
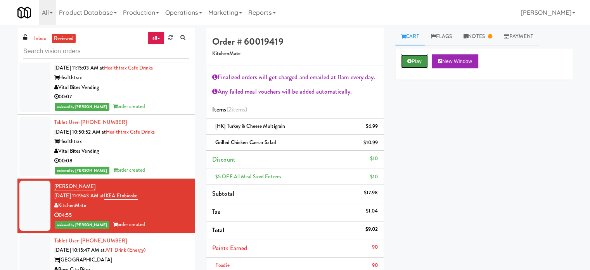
click at [413, 68] on button "Play" at bounding box center [414, 61] width 27 height 14
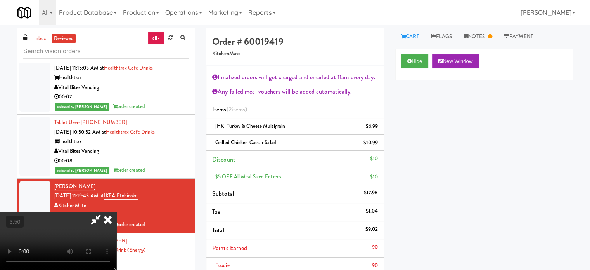
click at [116, 211] on video at bounding box center [58, 240] width 116 height 58
drag, startPoint x: 261, startPoint y: 200, endPoint x: 260, endPoint y: 170, distance: 29.5
click at [116, 211] on video at bounding box center [58, 240] width 116 height 58
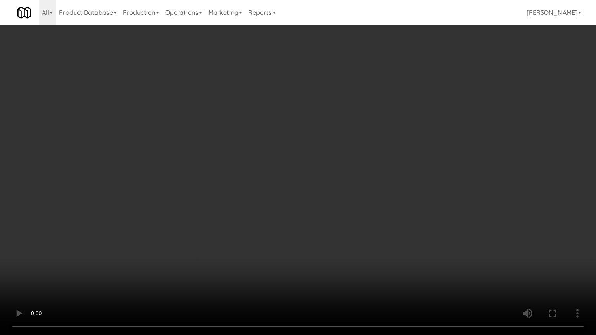
click at [260, 170] on video at bounding box center [298, 167] width 596 height 335
click at [261, 170] on video at bounding box center [298, 167] width 596 height 335
click at [222, 167] on video at bounding box center [298, 167] width 596 height 335
click at [229, 161] on video at bounding box center [298, 167] width 596 height 335
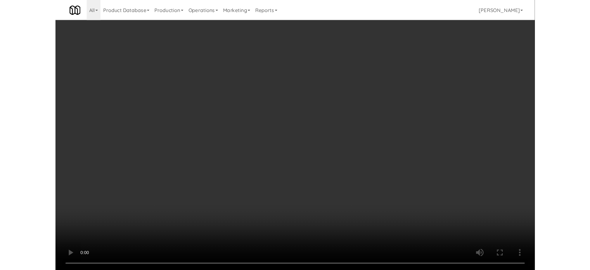
scroll to position [1800, 0]
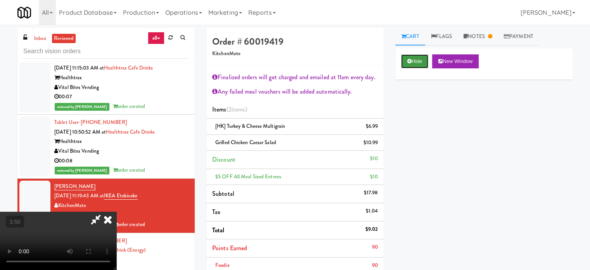
click at [419, 56] on button "Hide" at bounding box center [414, 61] width 27 height 14
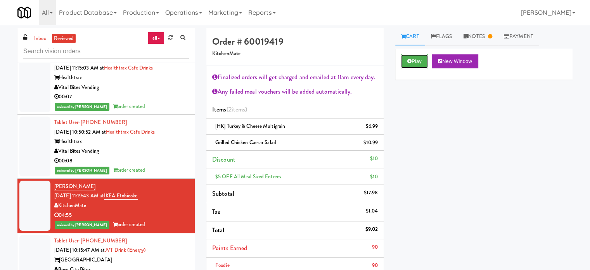
scroll to position [1994, 0]
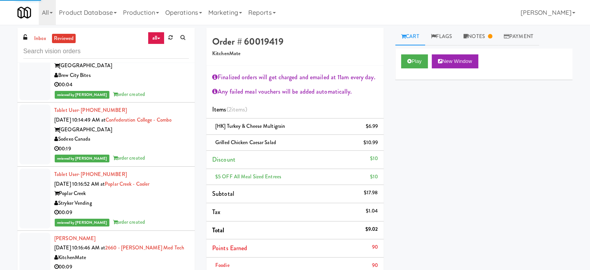
click at [151, 90] on div "reviewed by [PERSON_NAME] A order created" at bounding box center [121, 95] width 135 height 10
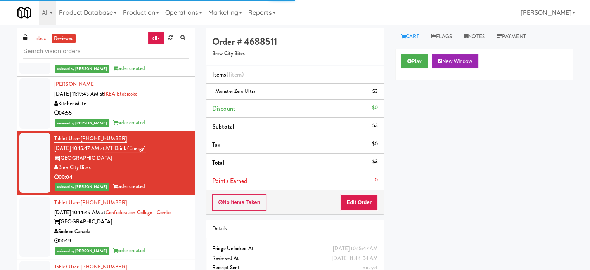
scroll to position [3326, 0]
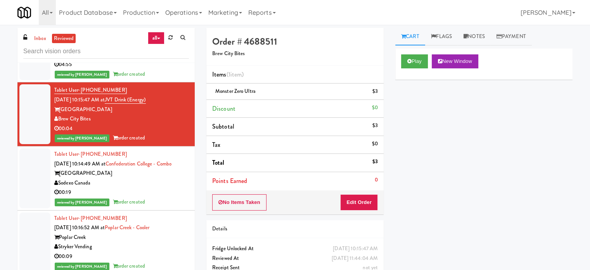
click at [163, 187] on div "00:19" at bounding box center [121, 192] width 135 height 10
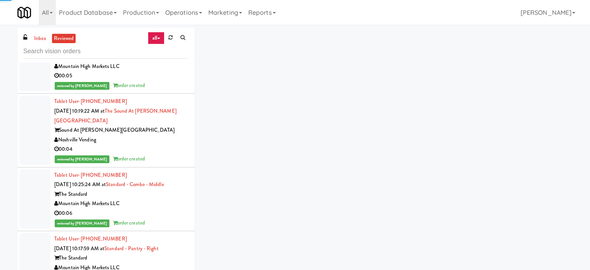
scroll to position [2015, 0]
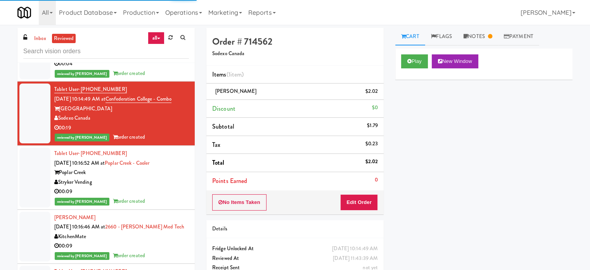
click at [156, 181] on div "Stryker Vending" at bounding box center [121, 182] width 135 height 10
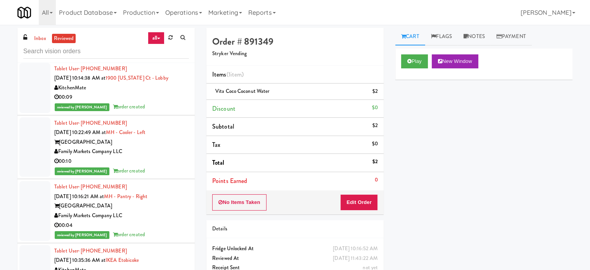
click at [168, 159] on div "00:10" at bounding box center [121, 161] width 135 height 10
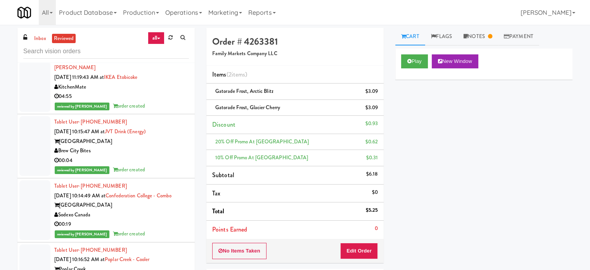
click at [160, 165] on div "reviewed by [PERSON_NAME] A order created" at bounding box center [121, 170] width 135 height 10
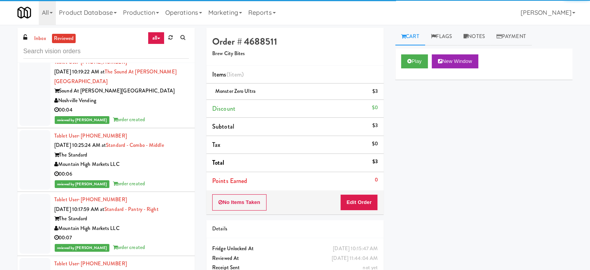
scroll to position [2727, 0]
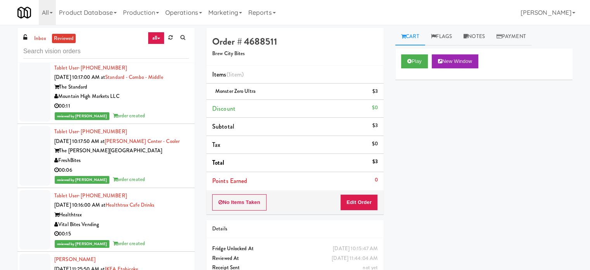
click at [165, 90] on div "Tablet User · (520) 262-7339 [DATE] 10:17:00 AM at Standard - Combo - Middle Th…" at bounding box center [121, 91] width 135 height 57
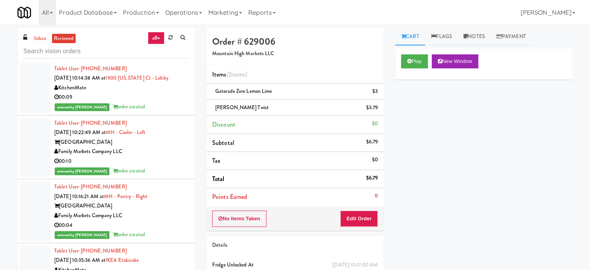
click at [169, 179] on li "Tablet User · (787) 439-6171 [DATE] 10:16:21 AM at MH - Pantry - Right Market H…" at bounding box center [105, 211] width 177 height 64
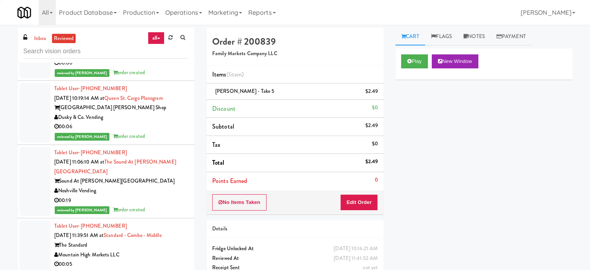
scroll to position [2389, 0]
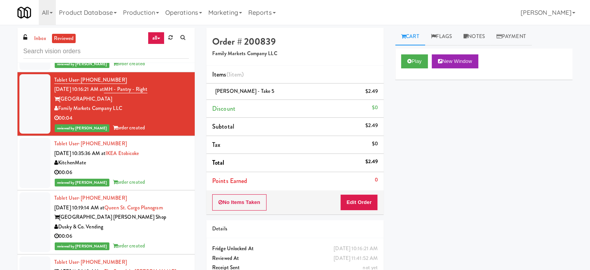
click at [160, 180] on div "reviewed by [PERSON_NAME] order created" at bounding box center [121, 182] width 135 height 10
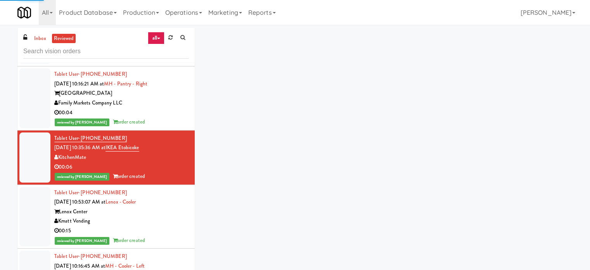
scroll to position [3827, 0]
